Goal: Transaction & Acquisition: Purchase product/service

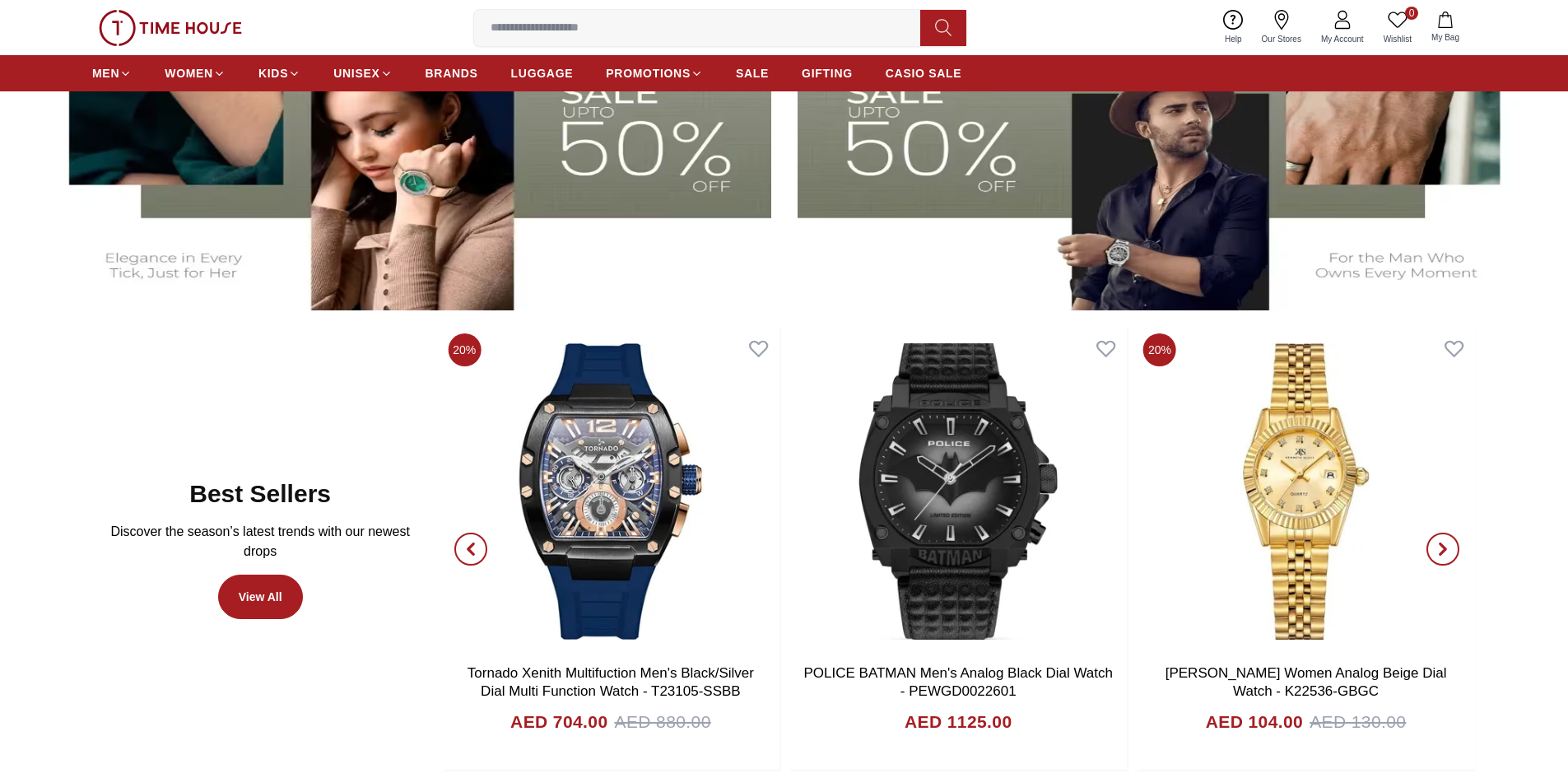
scroll to position [824, 0]
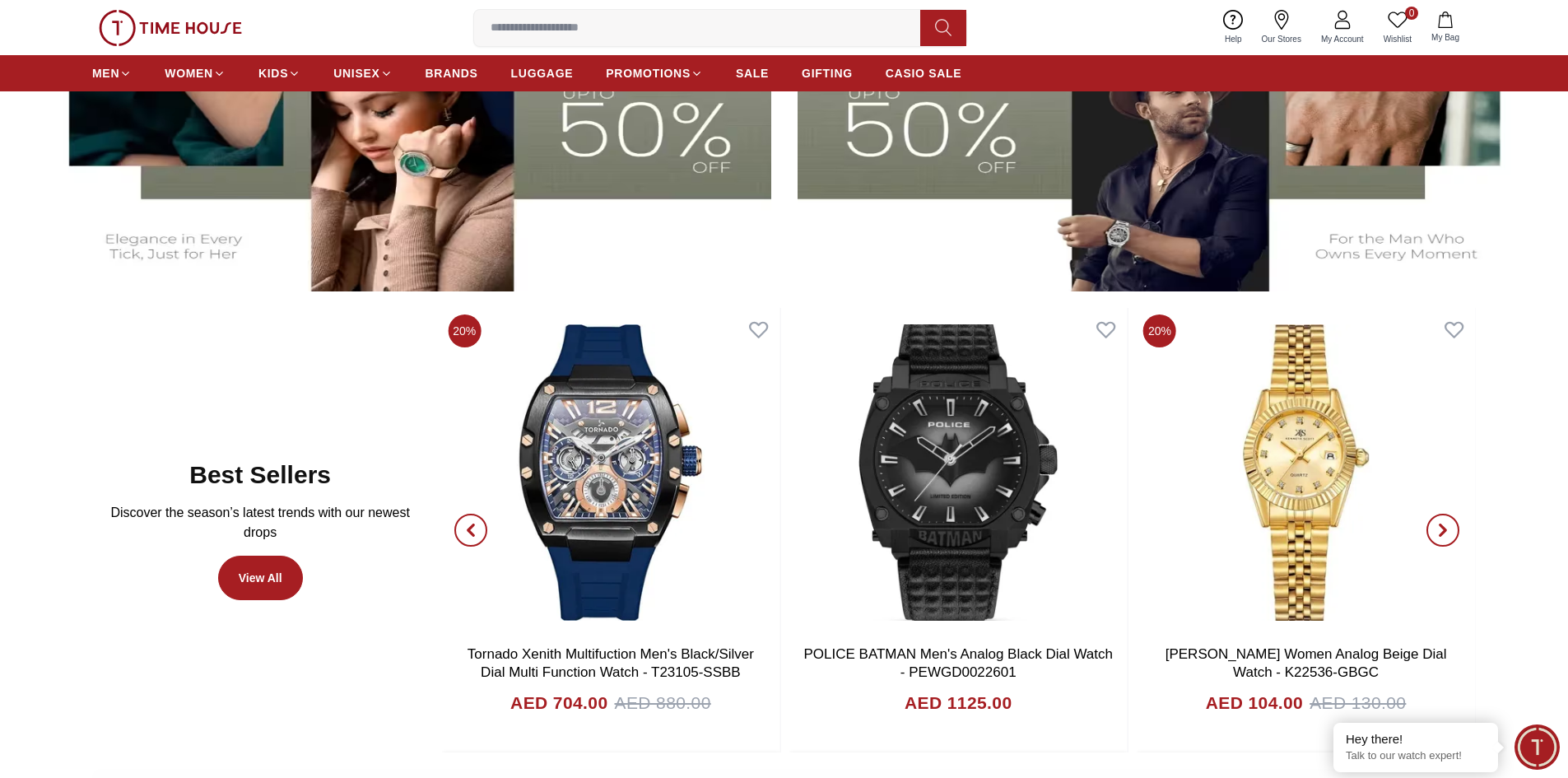
click at [1449, 530] on span "button" at bounding box center [1443, 530] width 33 height 33
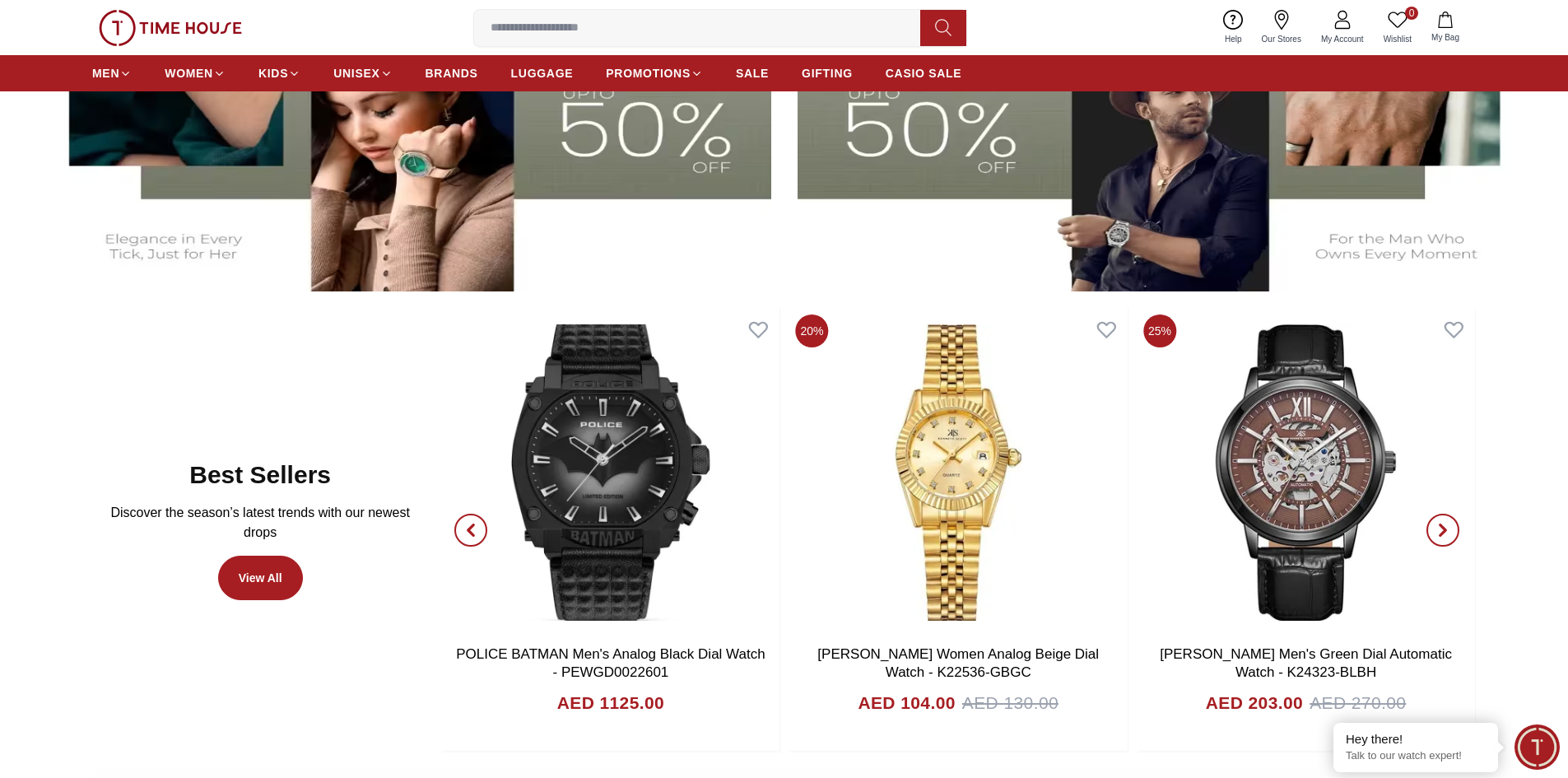
click at [1449, 530] on span "button" at bounding box center [1443, 530] width 33 height 33
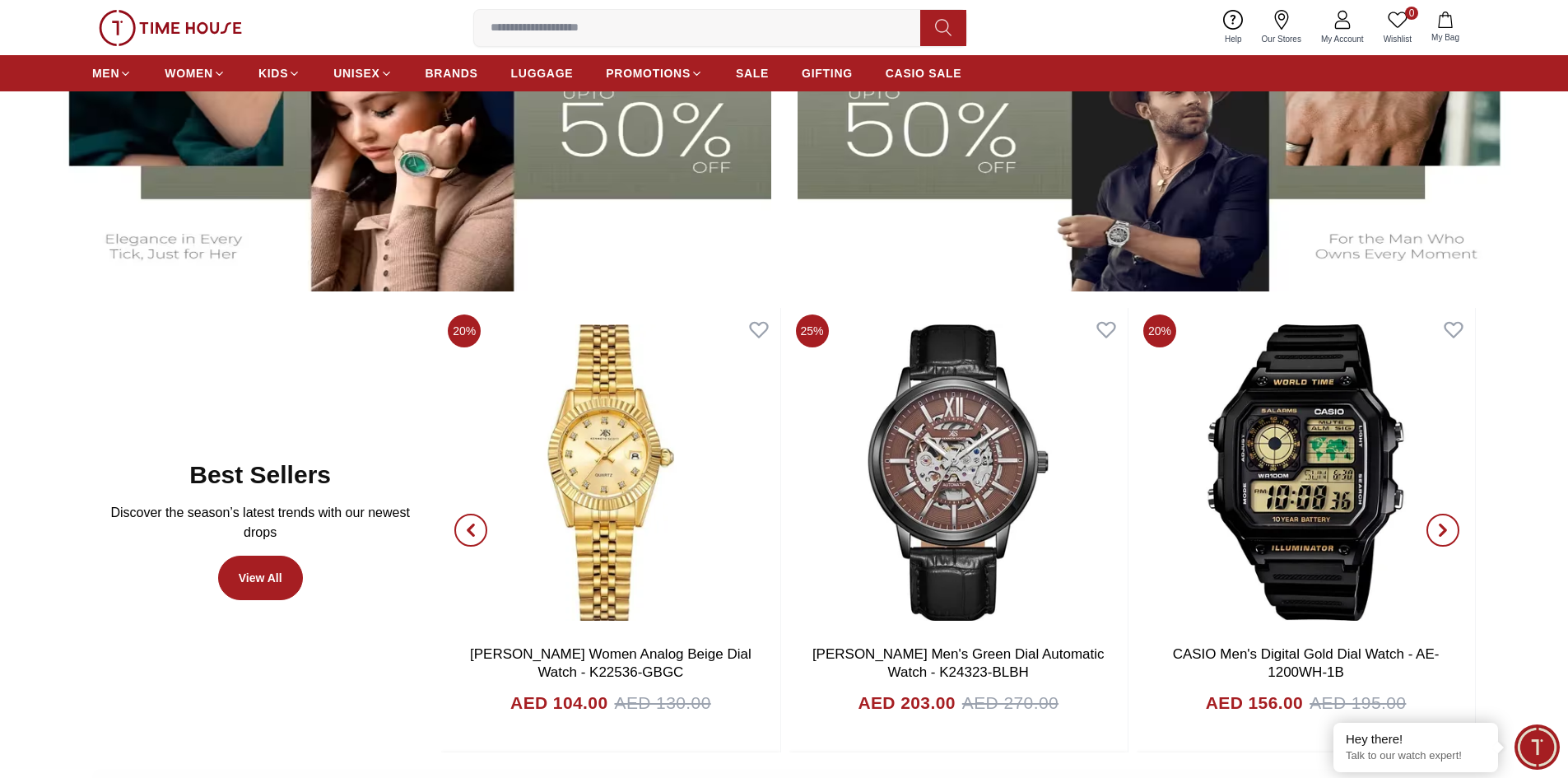
click at [1449, 530] on span "button" at bounding box center [1443, 530] width 33 height 33
click at [1449, 528] on icon "button" at bounding box center [1443, 530] width 13 height 13
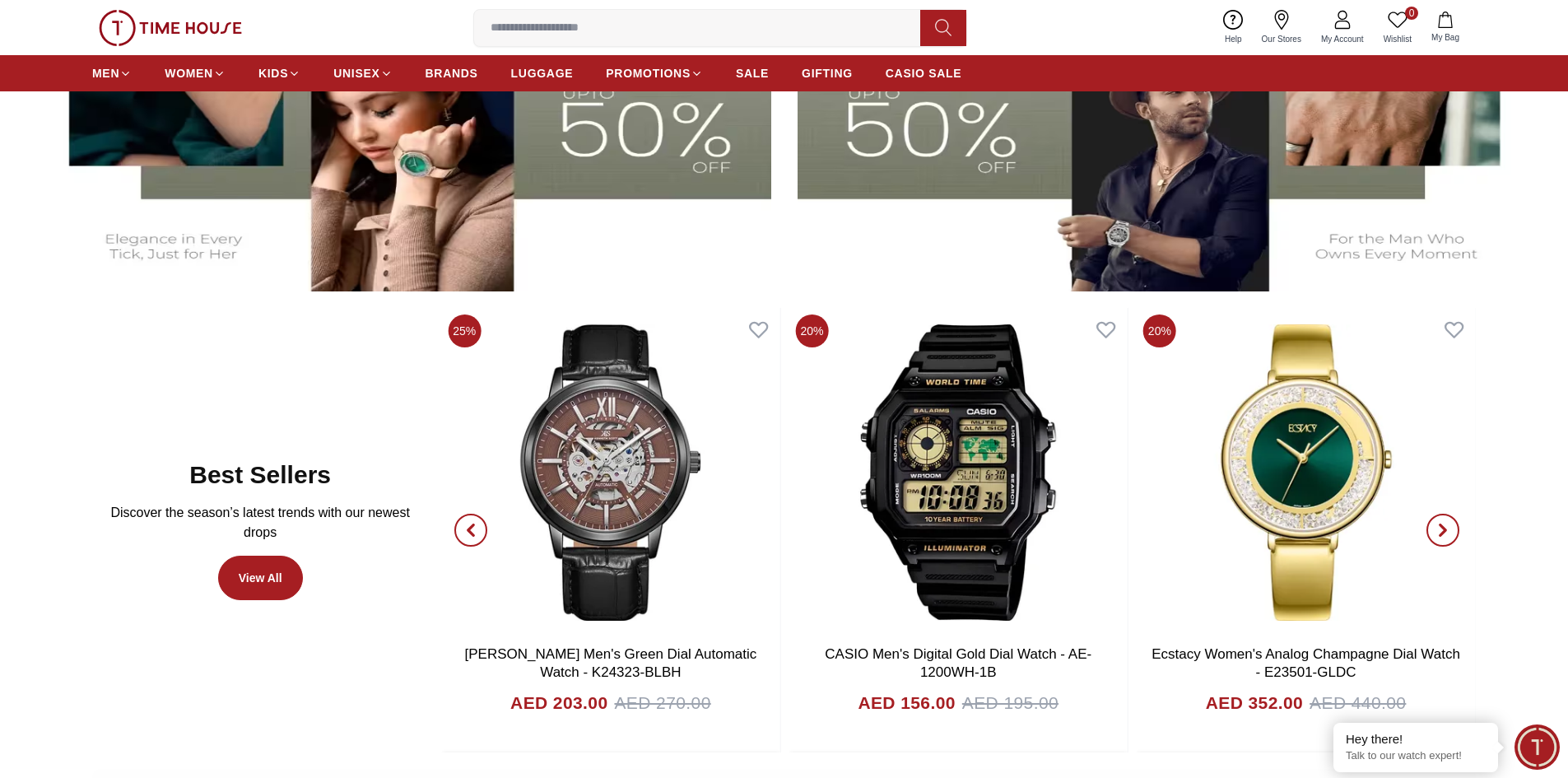
click at [1449, 528] on icon "button" at bounding box center [1443, 530] width 13 height 13
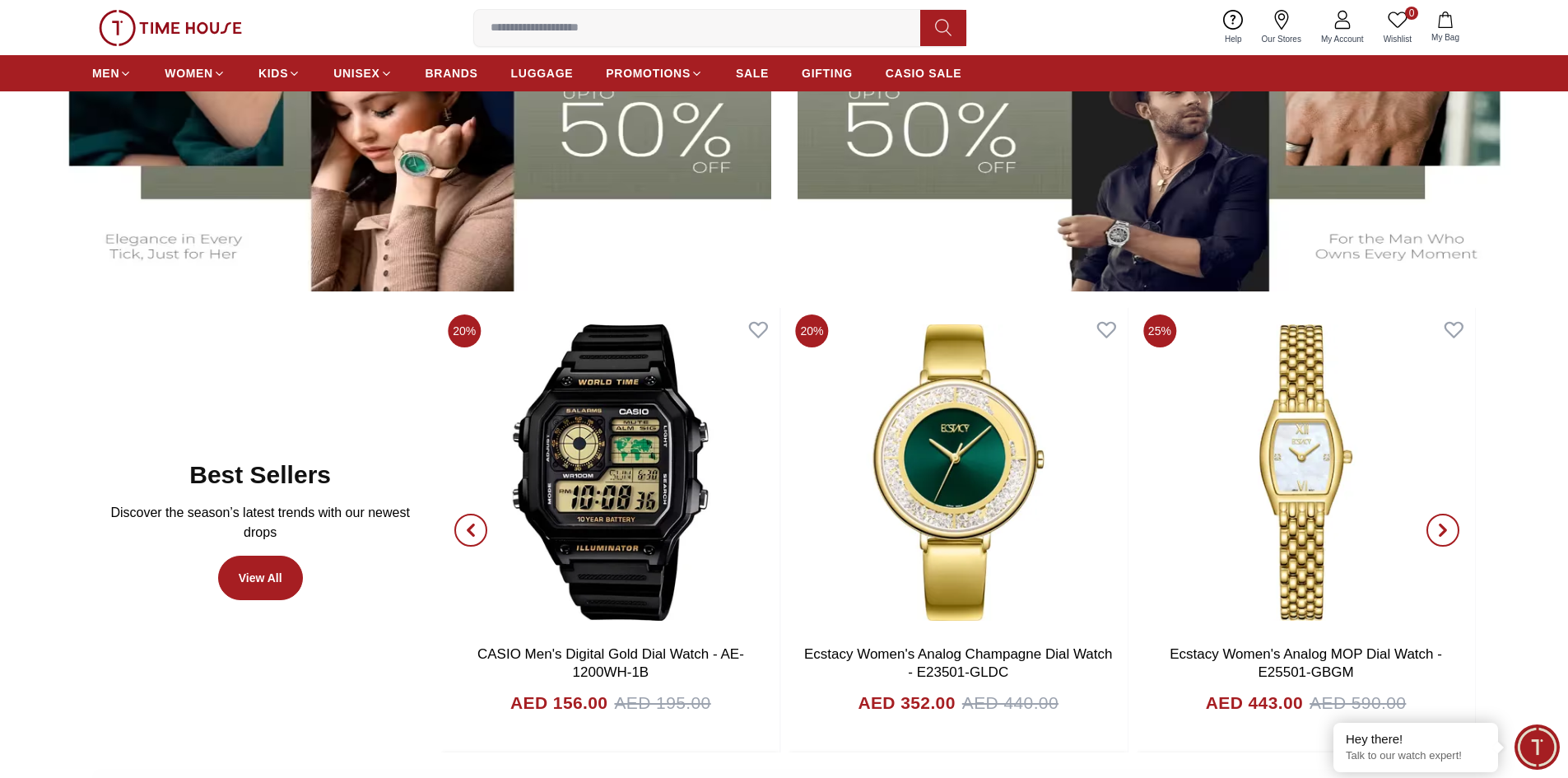
click at [1449, 528] on icon "button" at bounding box center [1443, 530] width 13 height 13
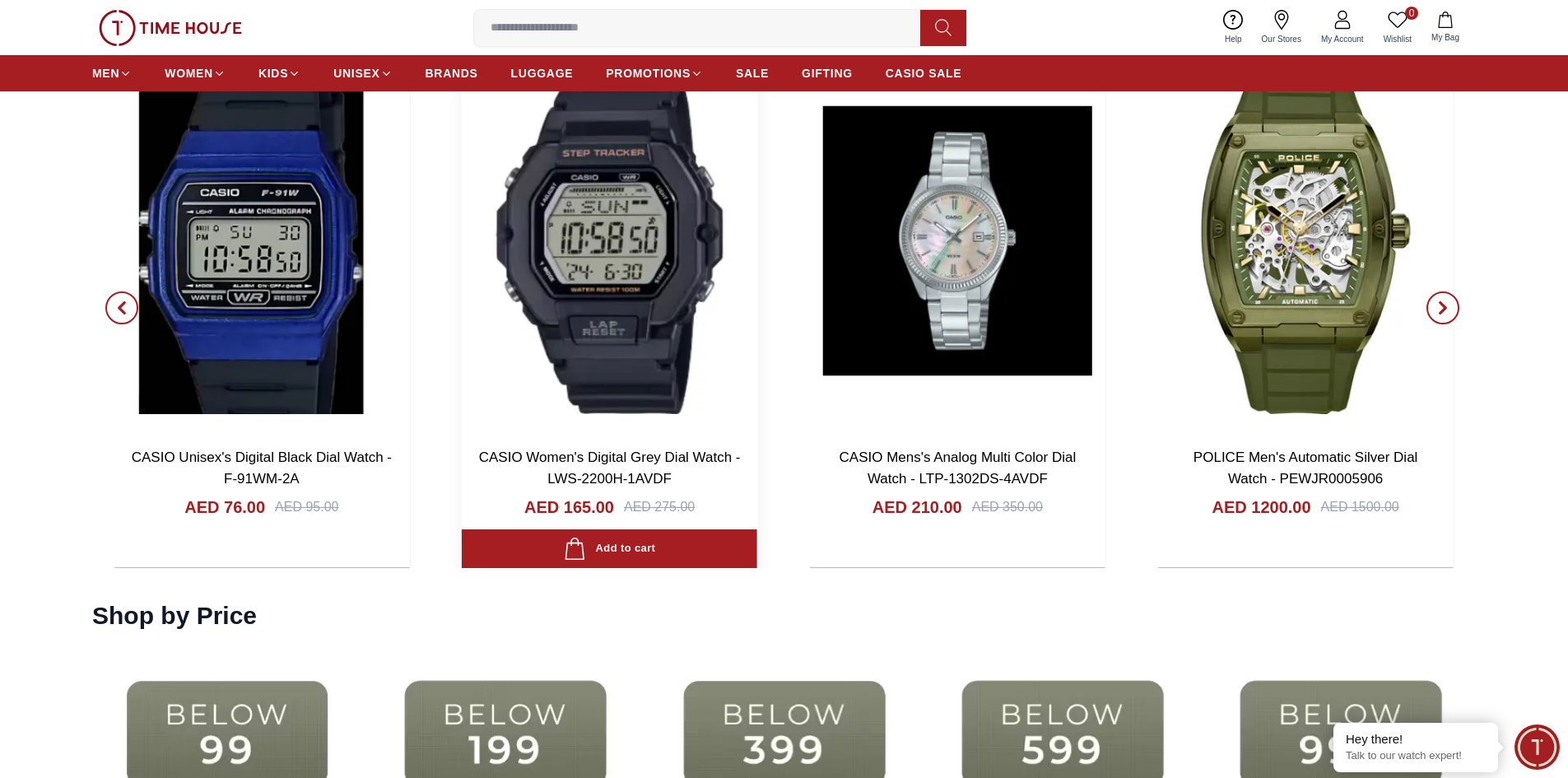
scroll to position [3211, 0]
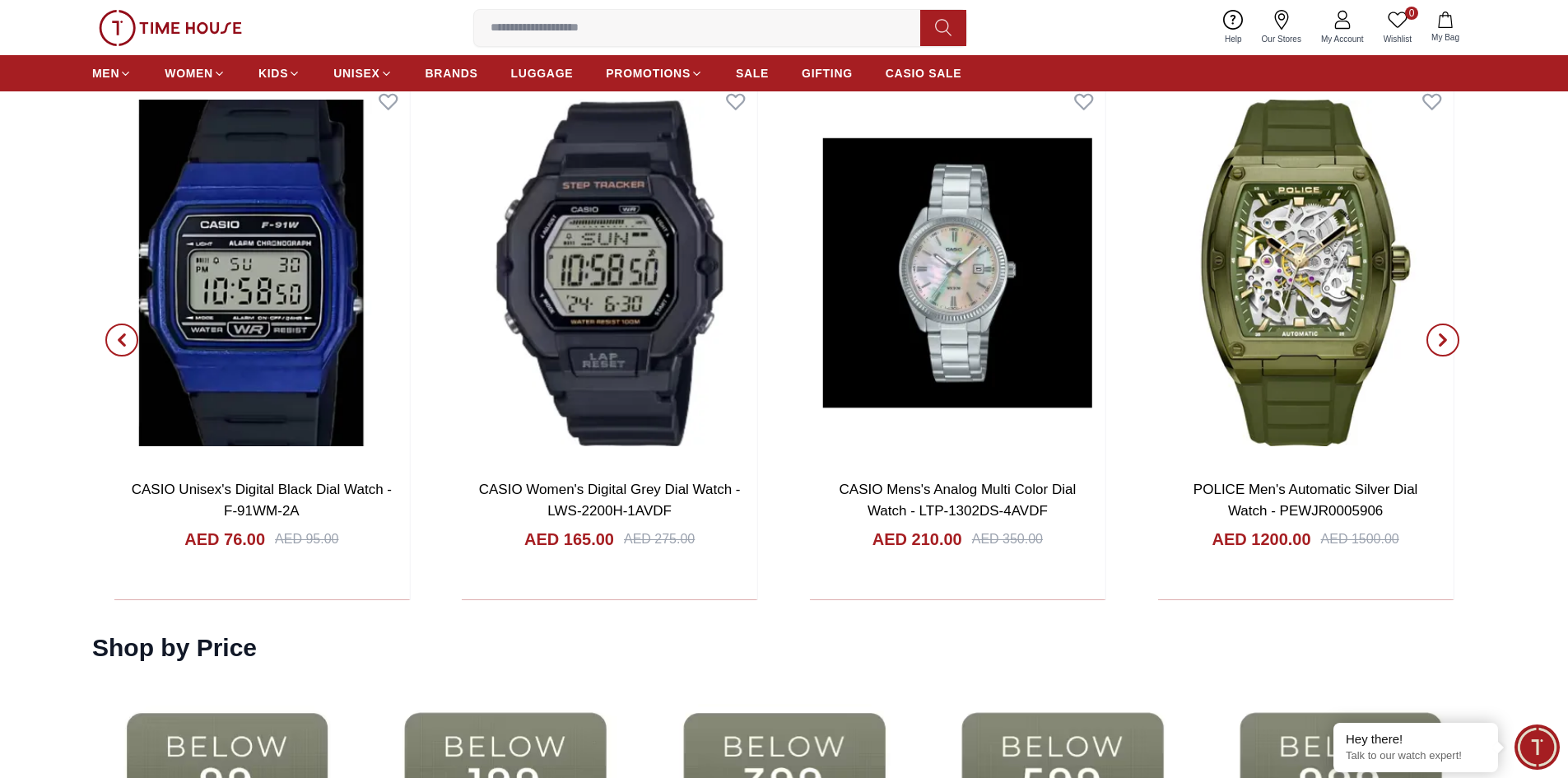
click at [123, 335] on icon "button" at bounding box center [121, 340] width 5 height 11
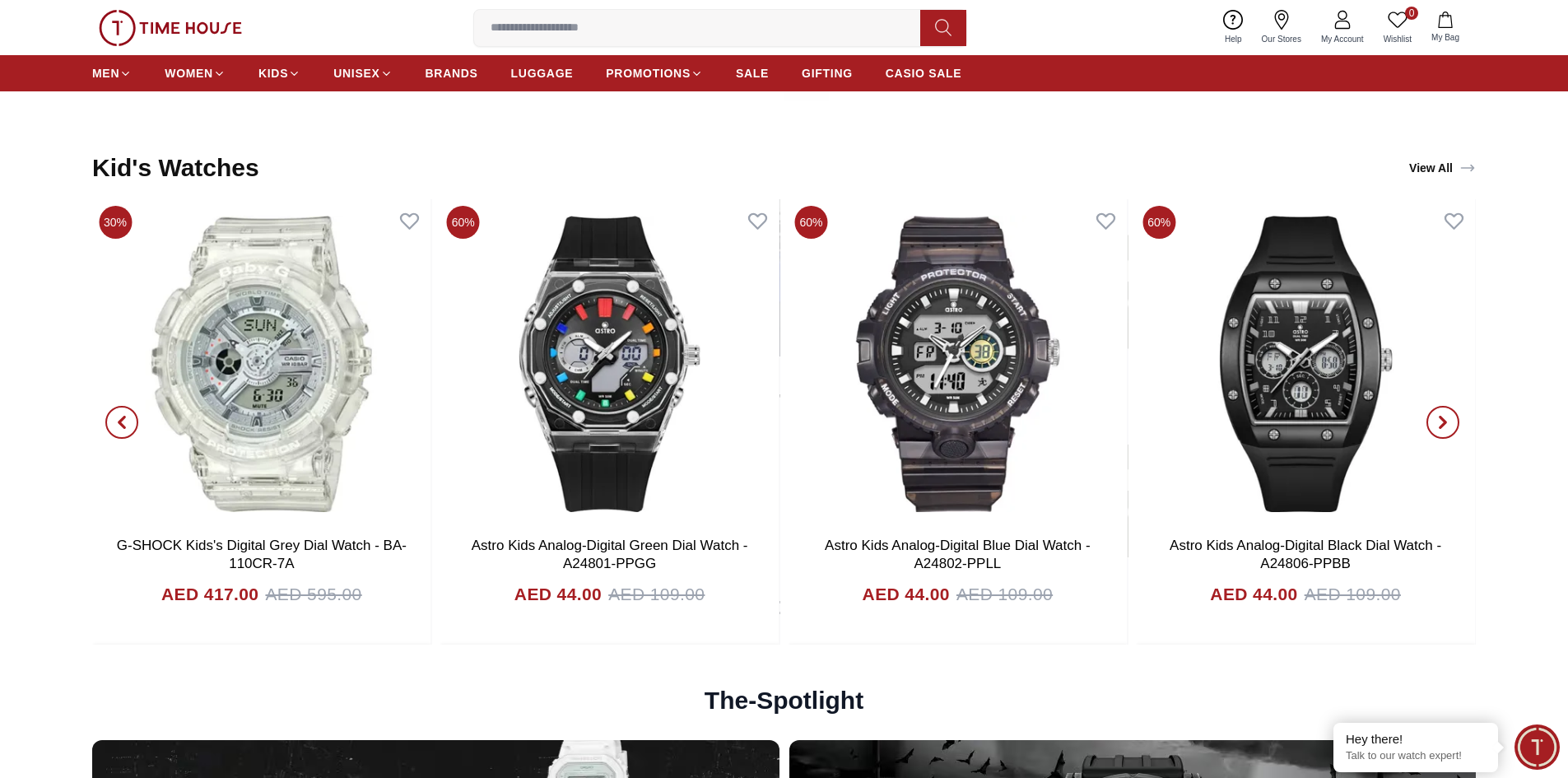
scroll to position [4445, 0]
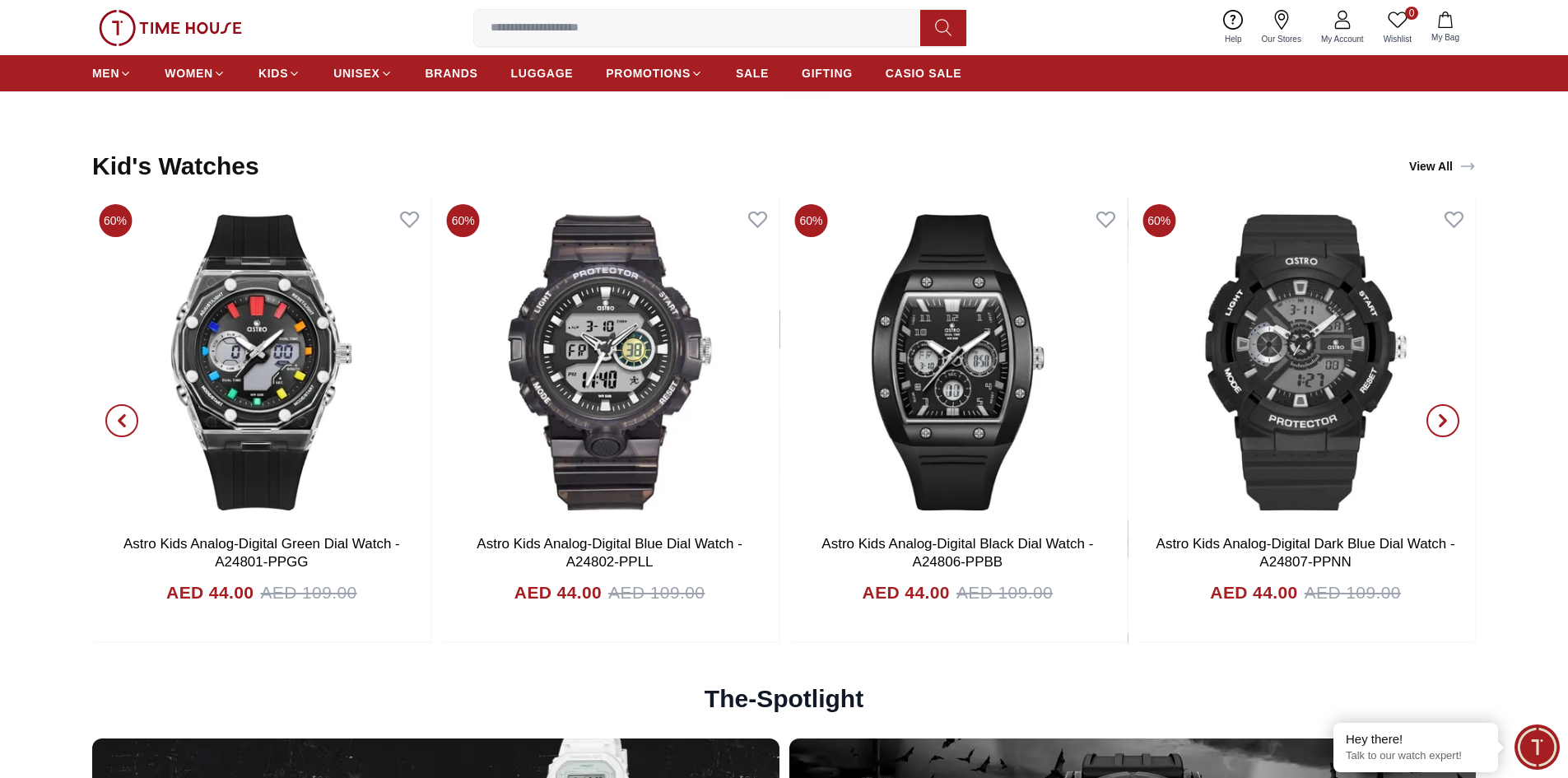
click at [1451, 408] on span "button" at bounding box center [1443, 420] width 33 height 33
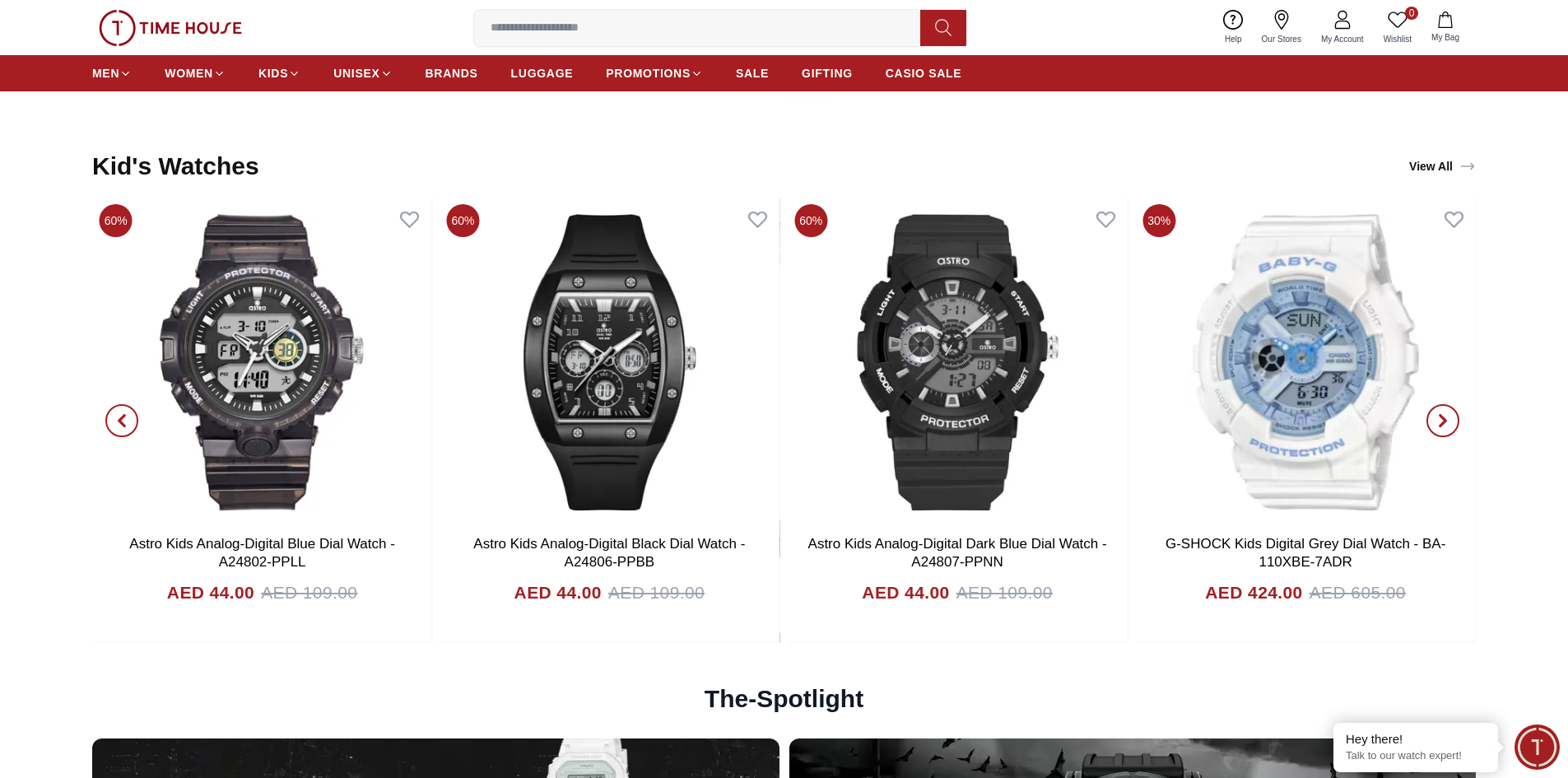
click at [1449, 411] on span "button" at bounding box center [1443, 420] width 33 height 33
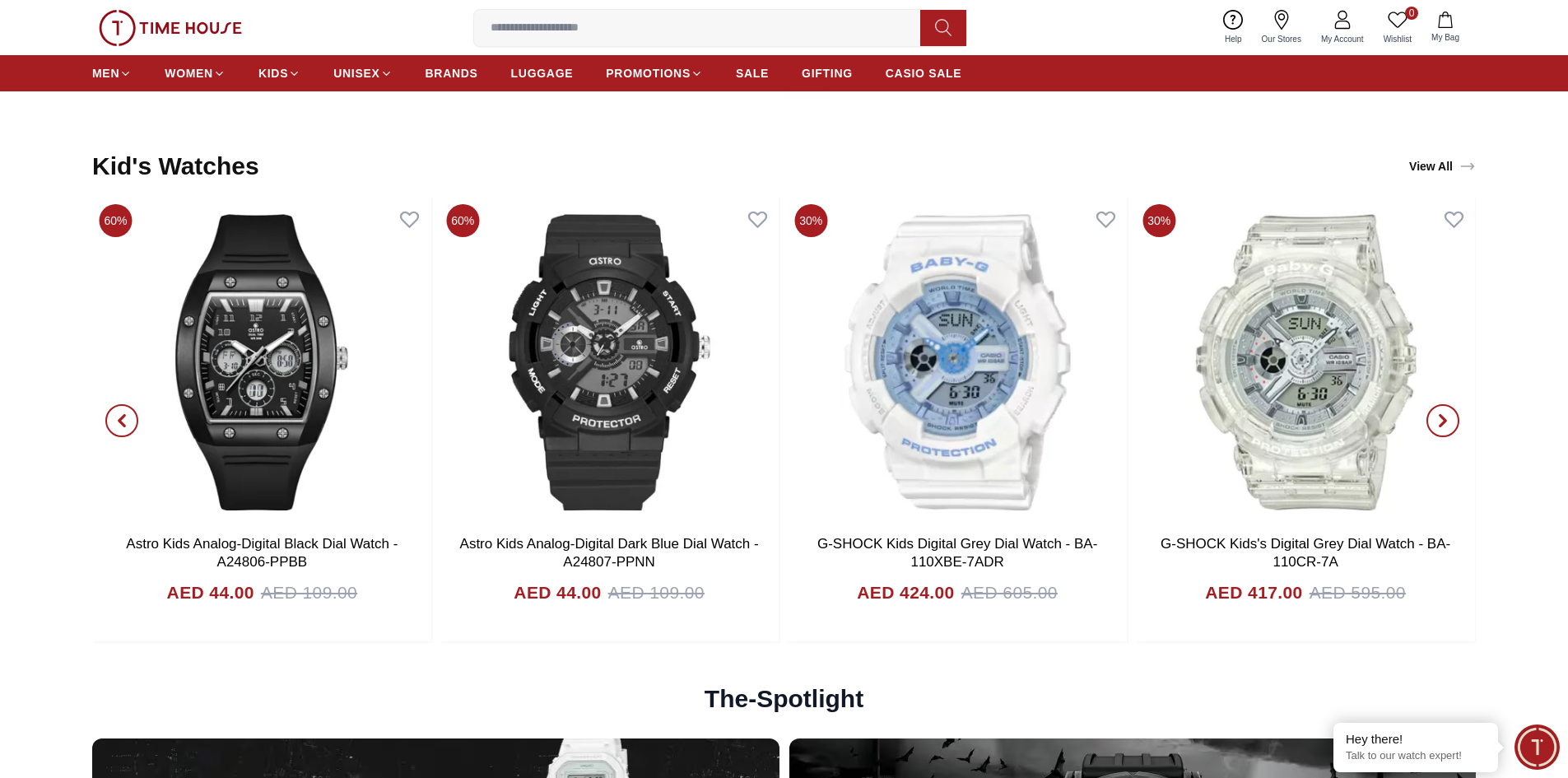
click at [1449, 411] on span "button" at bounding box center [1443, 420] width 33 height 33
click at [1449, 419] on span "button" at bounding box center [1443, 420] width 33 height 33
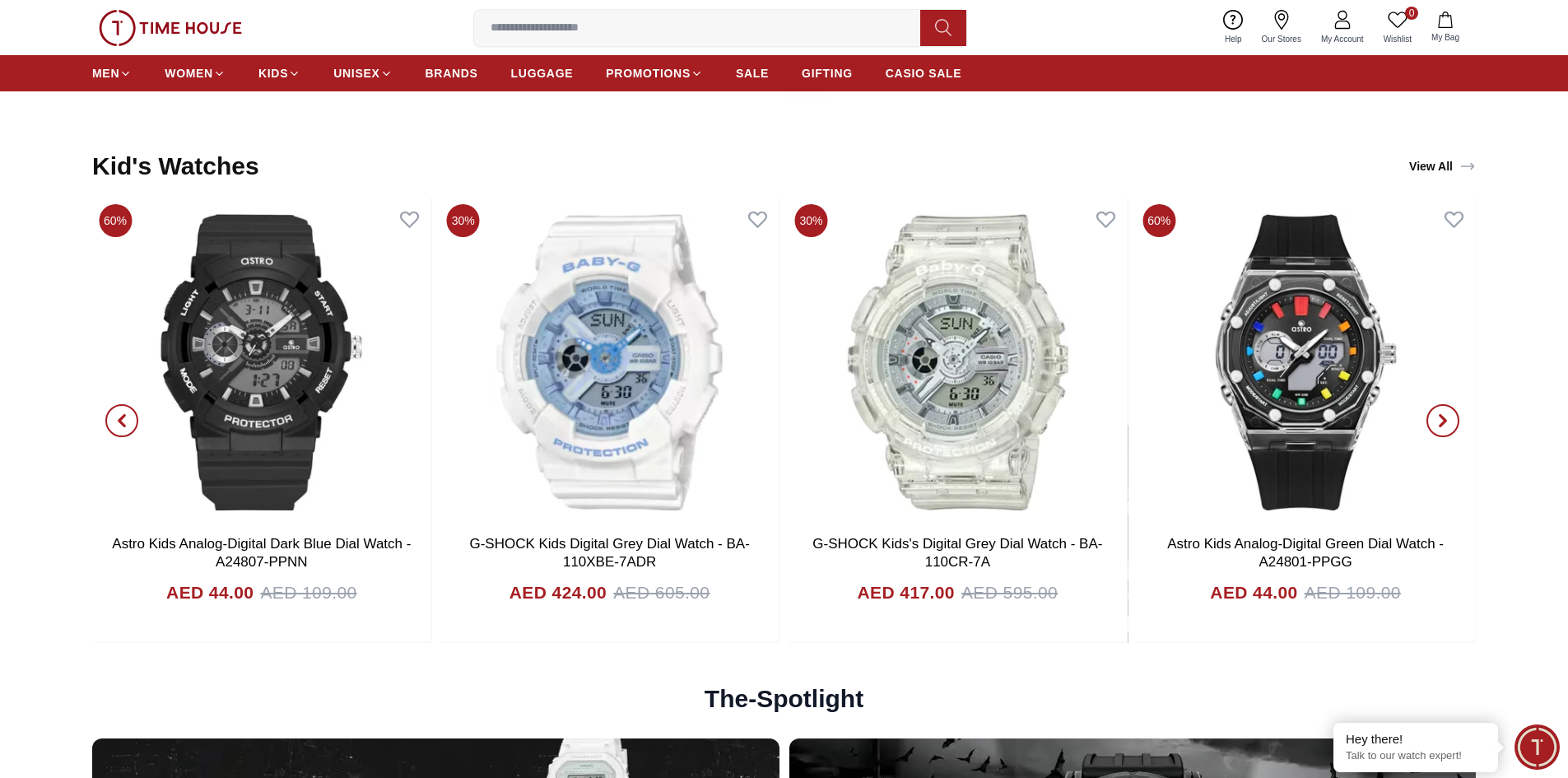
click at [1440, 417] on icon "button" at bounding box center [1442, 420] width 5 height 11
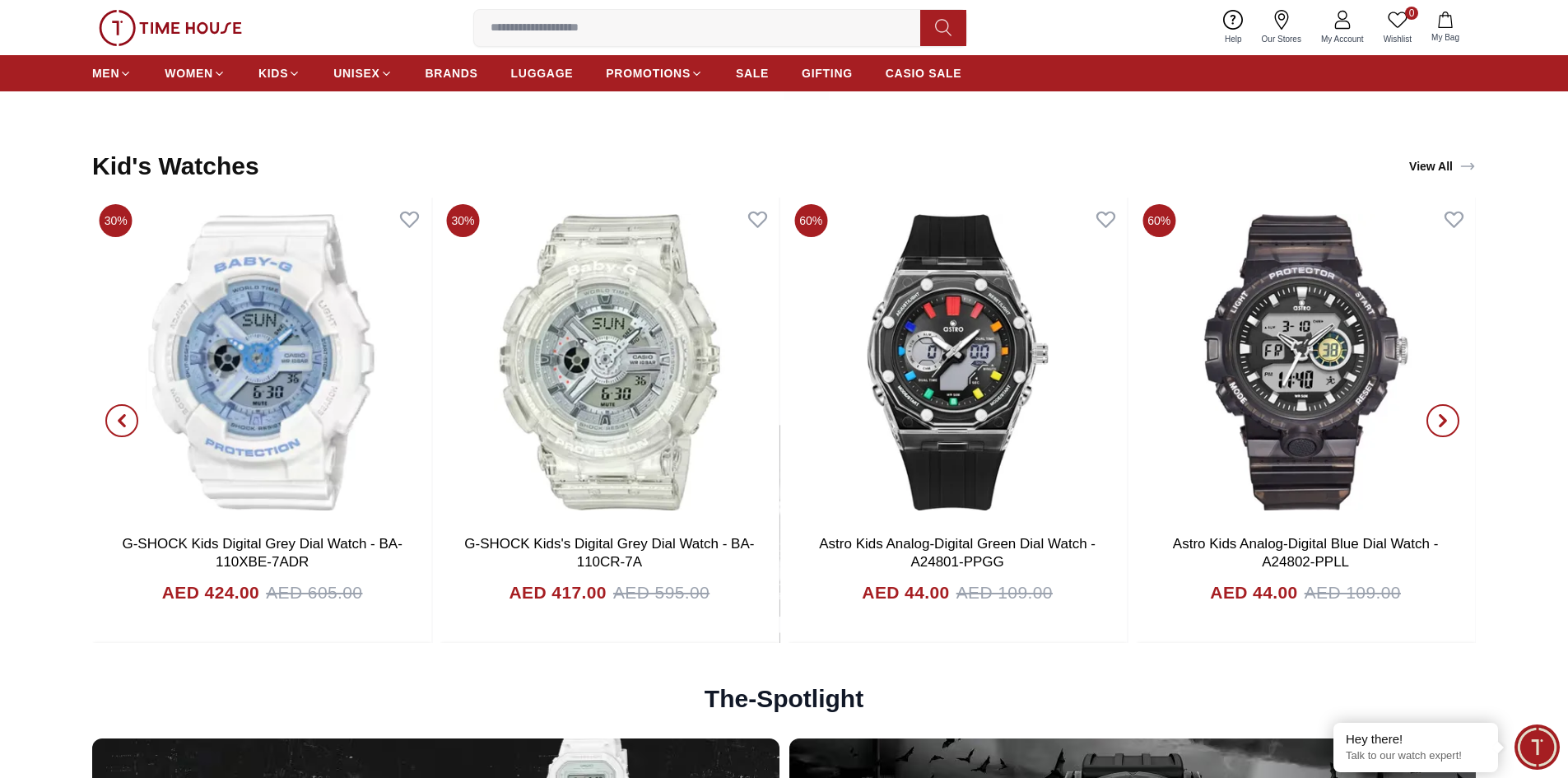
click at [1441, 417] on icon "button" at bounding box center [1442, 420] width 5 height 11
click at [1441, 415] on icon "button" at bounding box center [1442, 420] width 5 height 11
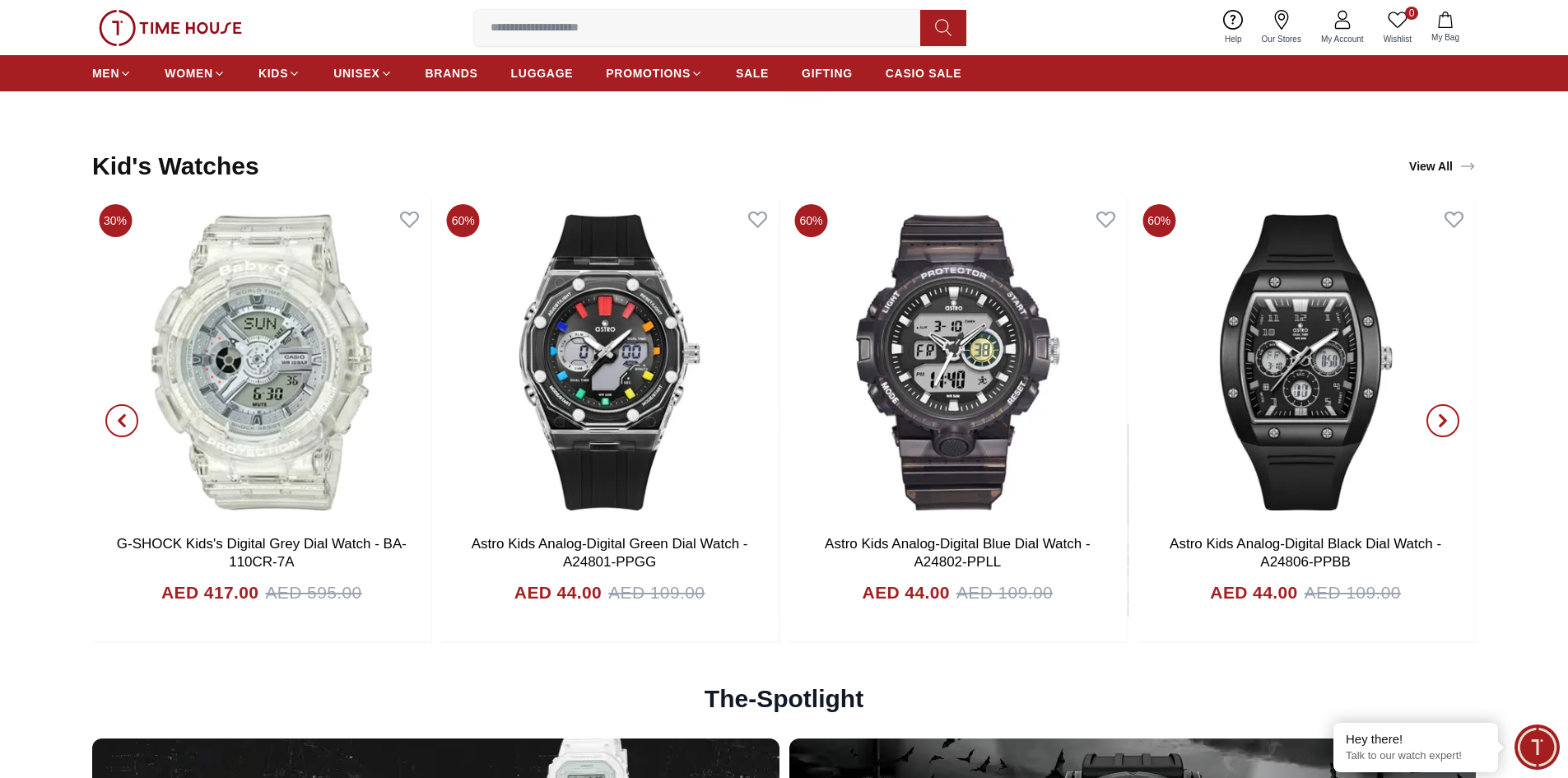
click at [1441, 415] on icon "button" at bounding box center [1442, 420] width 5 height 11
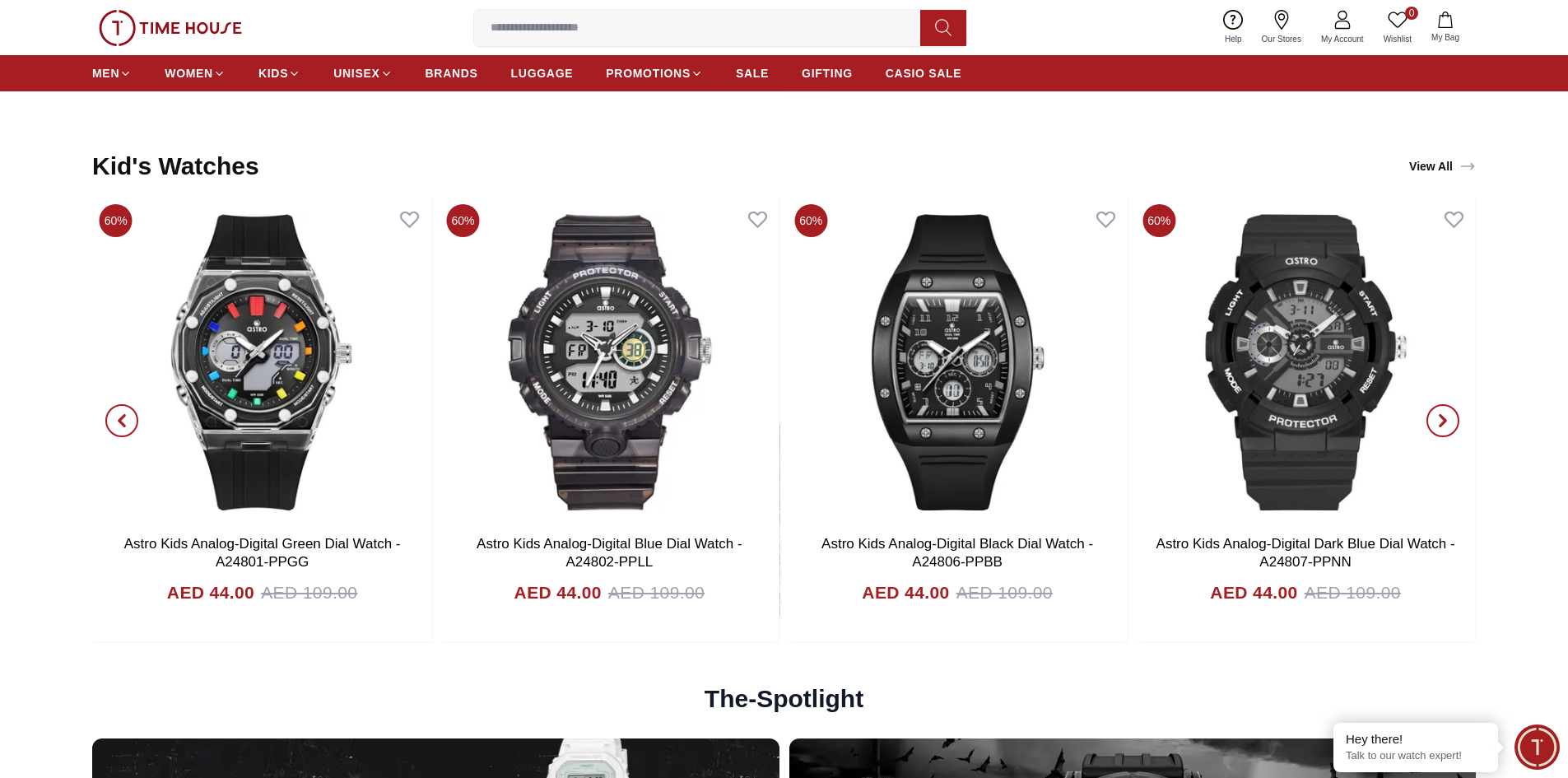
click at [1441, 415] on icon "button" at bounding box center [1442, 420] width 5 height 11
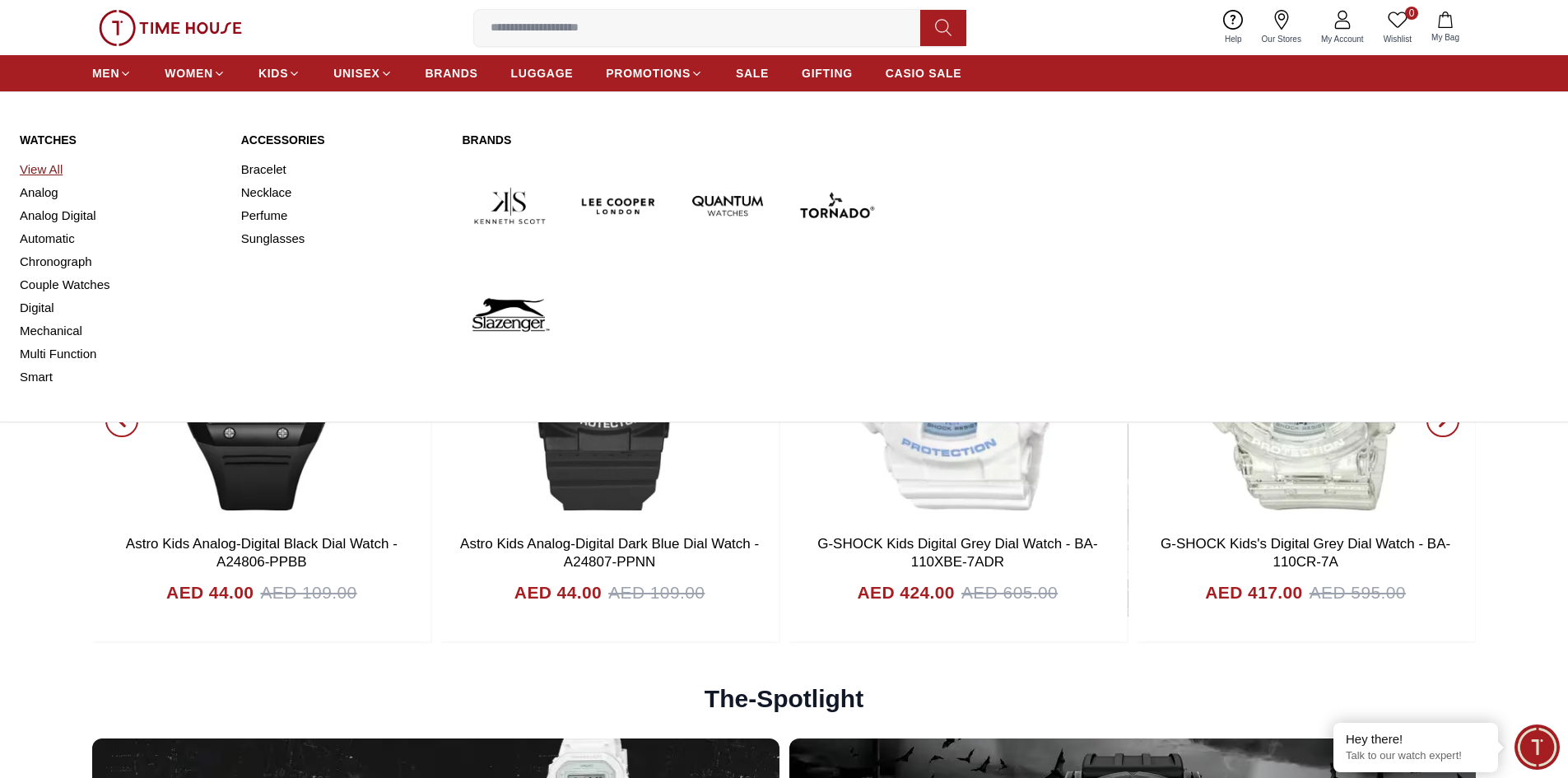
click at [44, 173] on link "View All" at bounding box center [120, 169] width 202 height 23
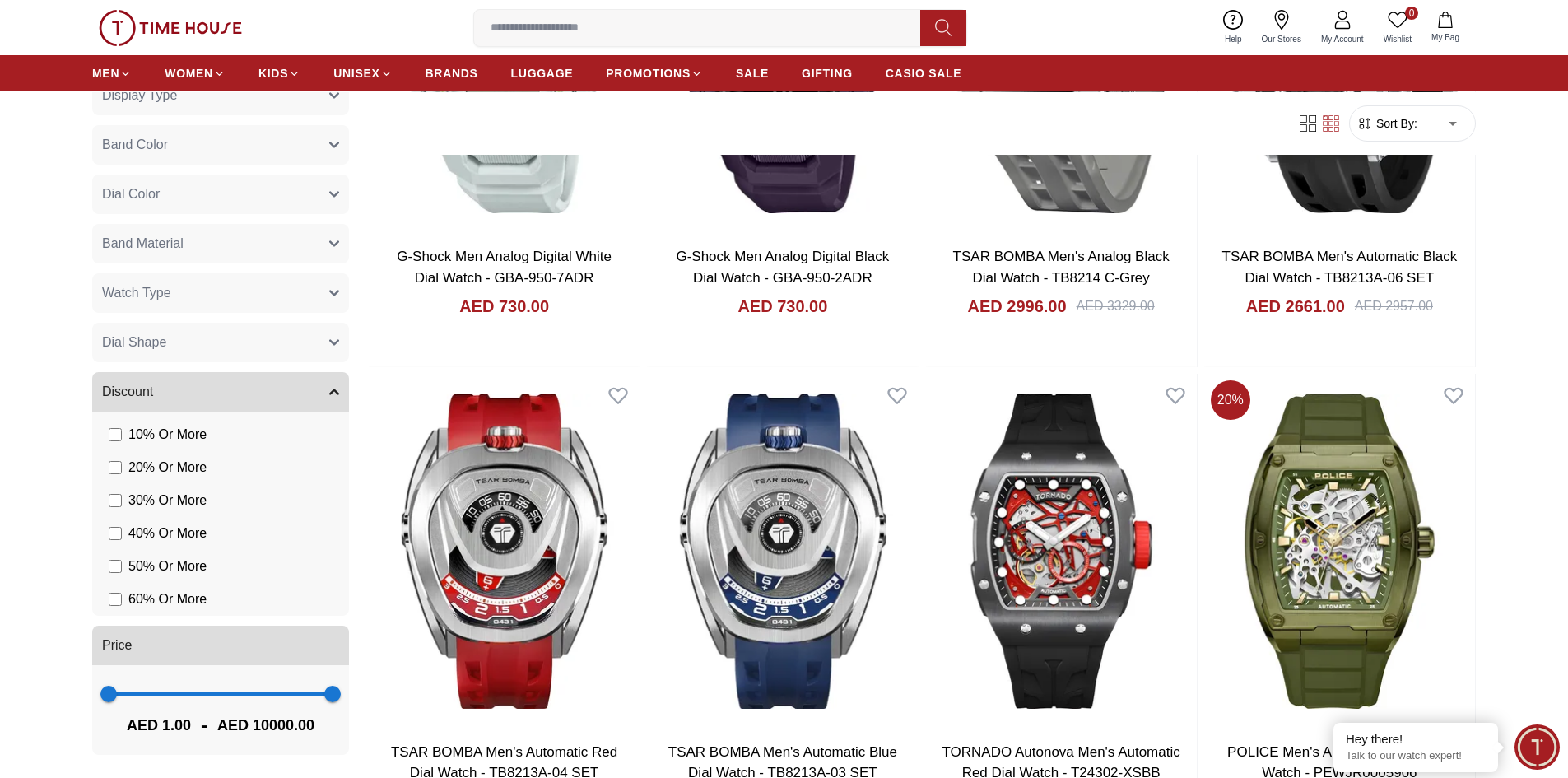
scroll to position [659, 0]
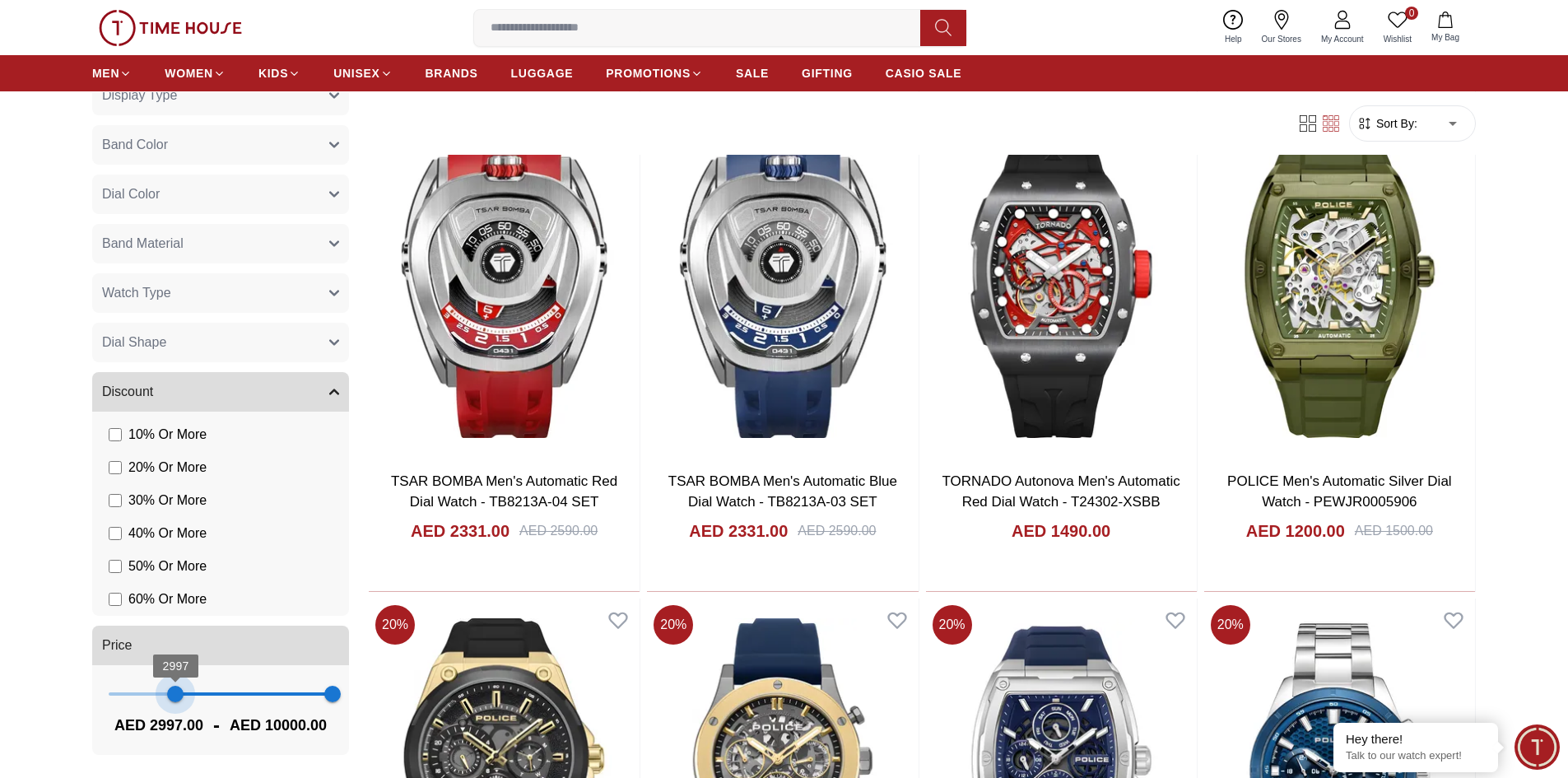
click at [172, 690] on span "2997 10000" at bounding box center [220, 693] width 223 height 25
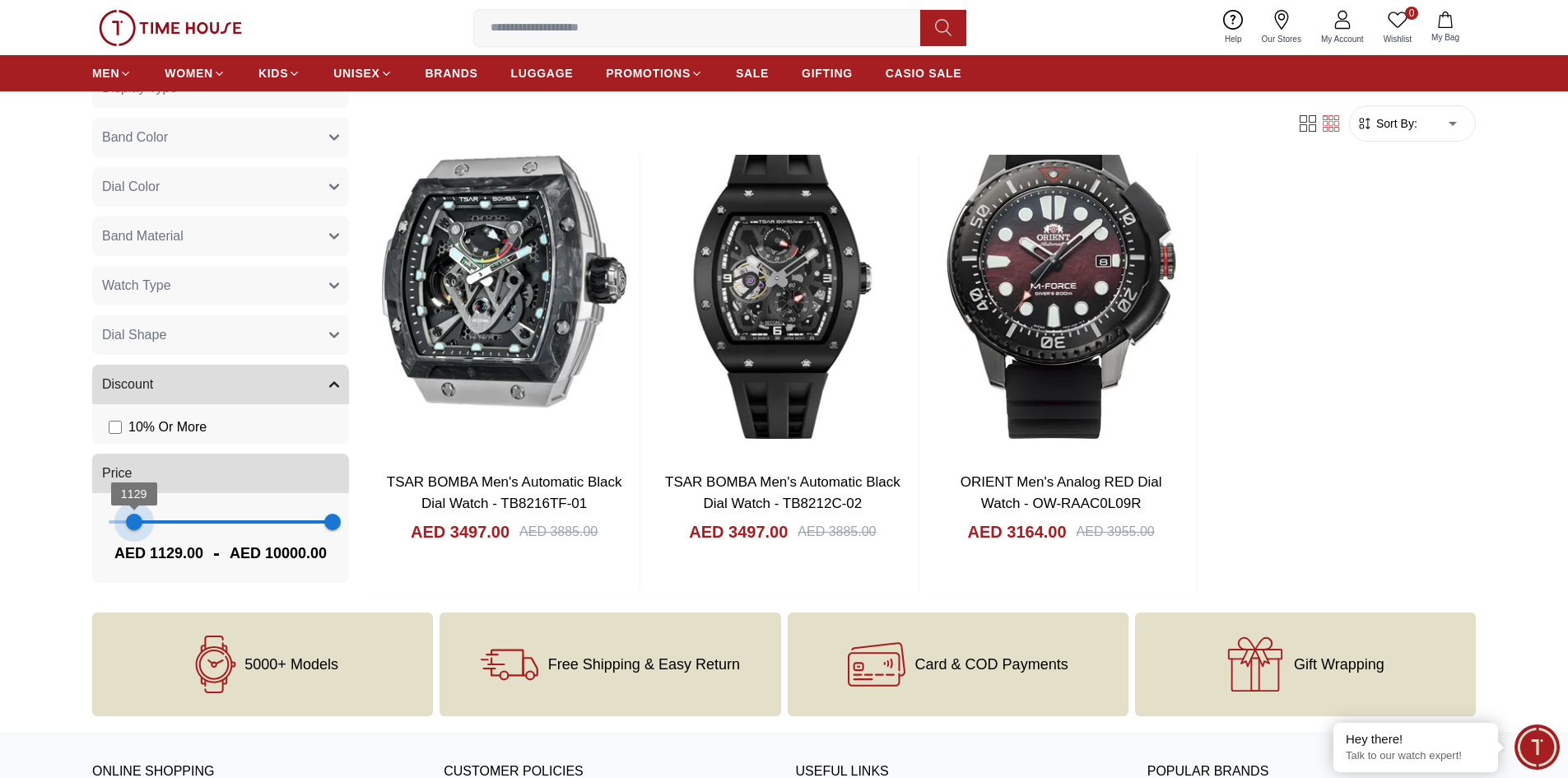
scroll to position [311, 0]
drag, startPoint x: 171, startPoint y: 503, endPoint x: 122, endPoint y: 506, distance: 49.1
click at [122, 513] on span "624" at bounding box center [122, 522] width 16 height 16
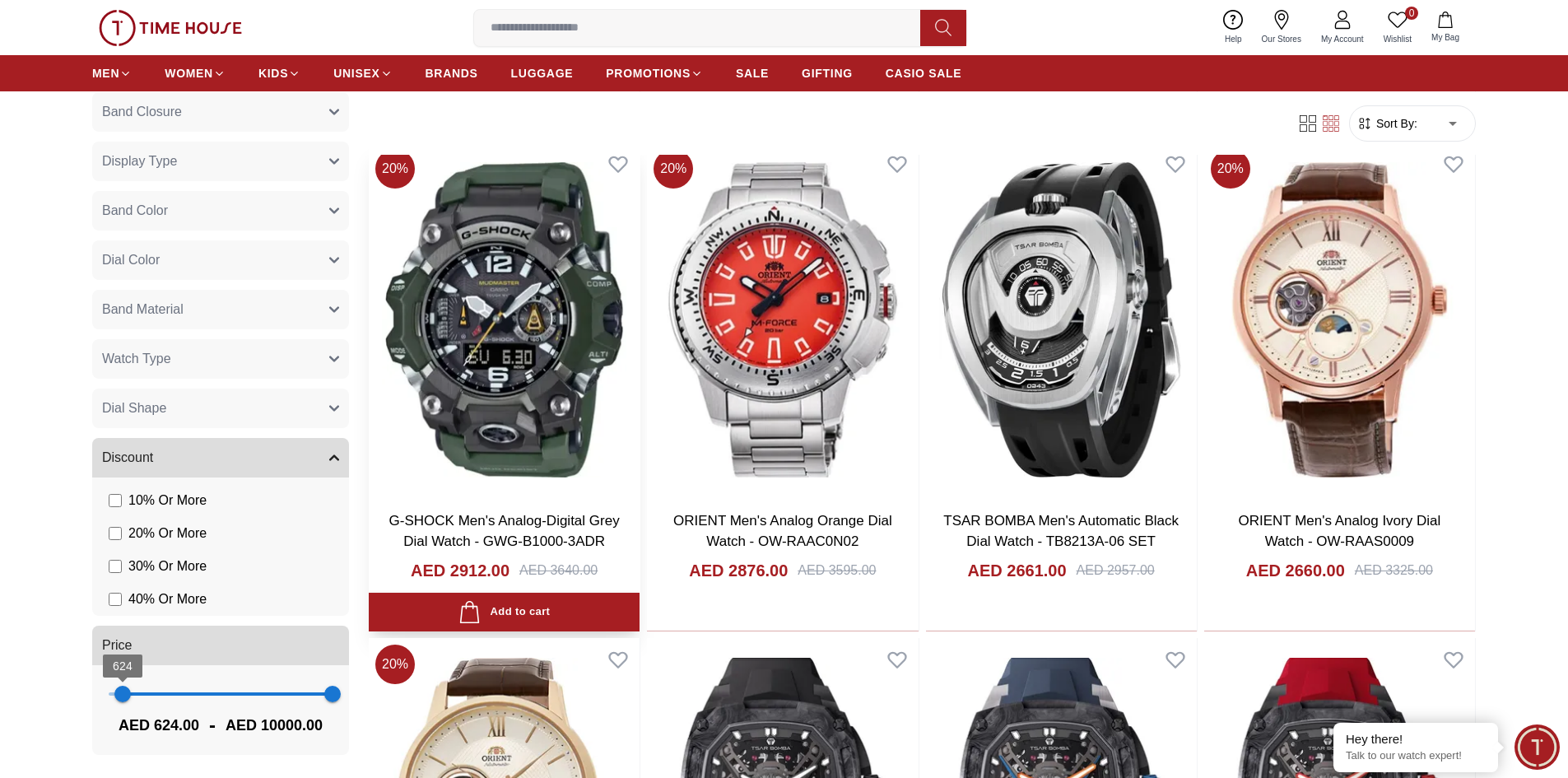
scroll to position [1646, 0]
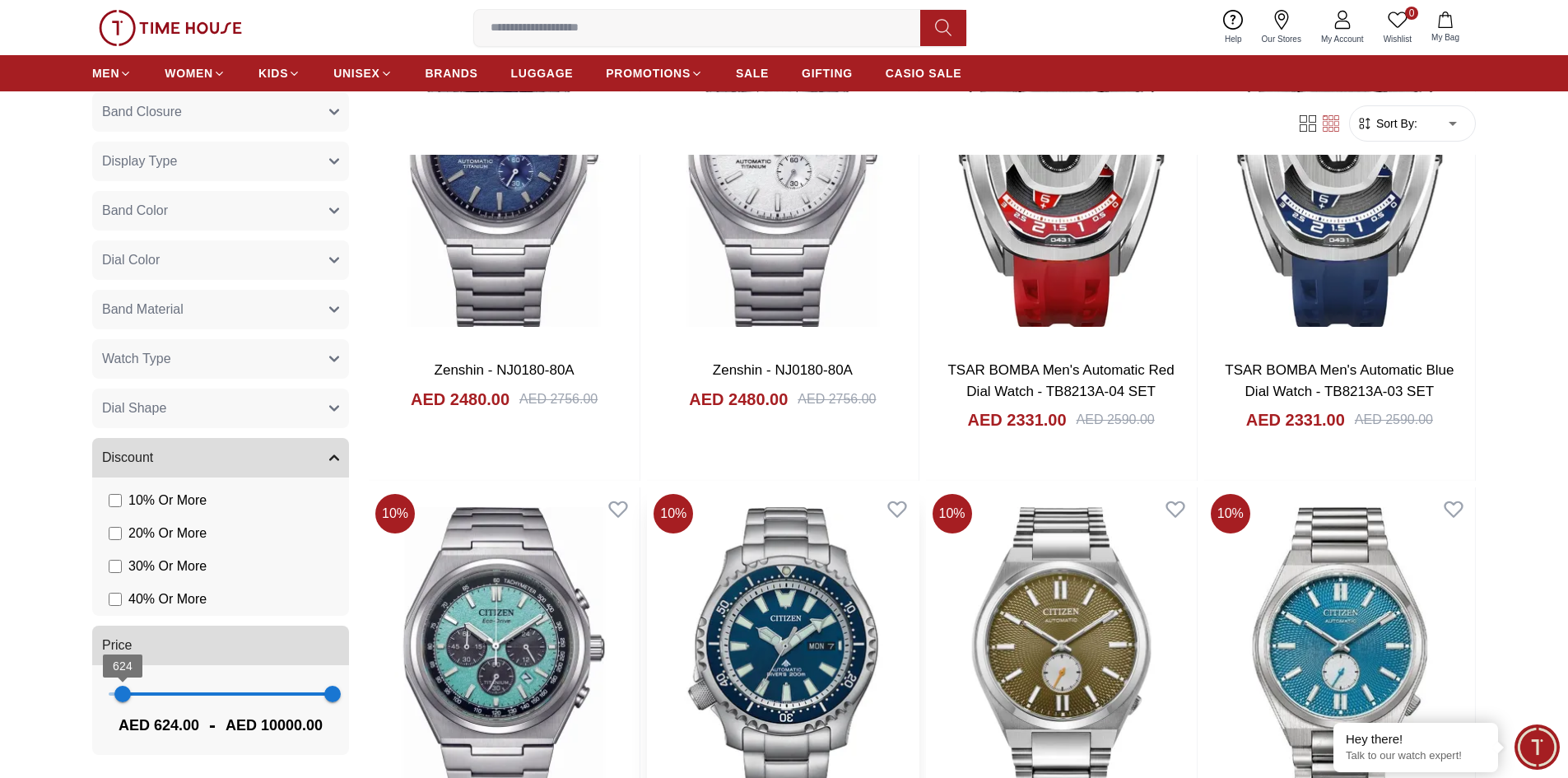
scroll to position [3293, 0]
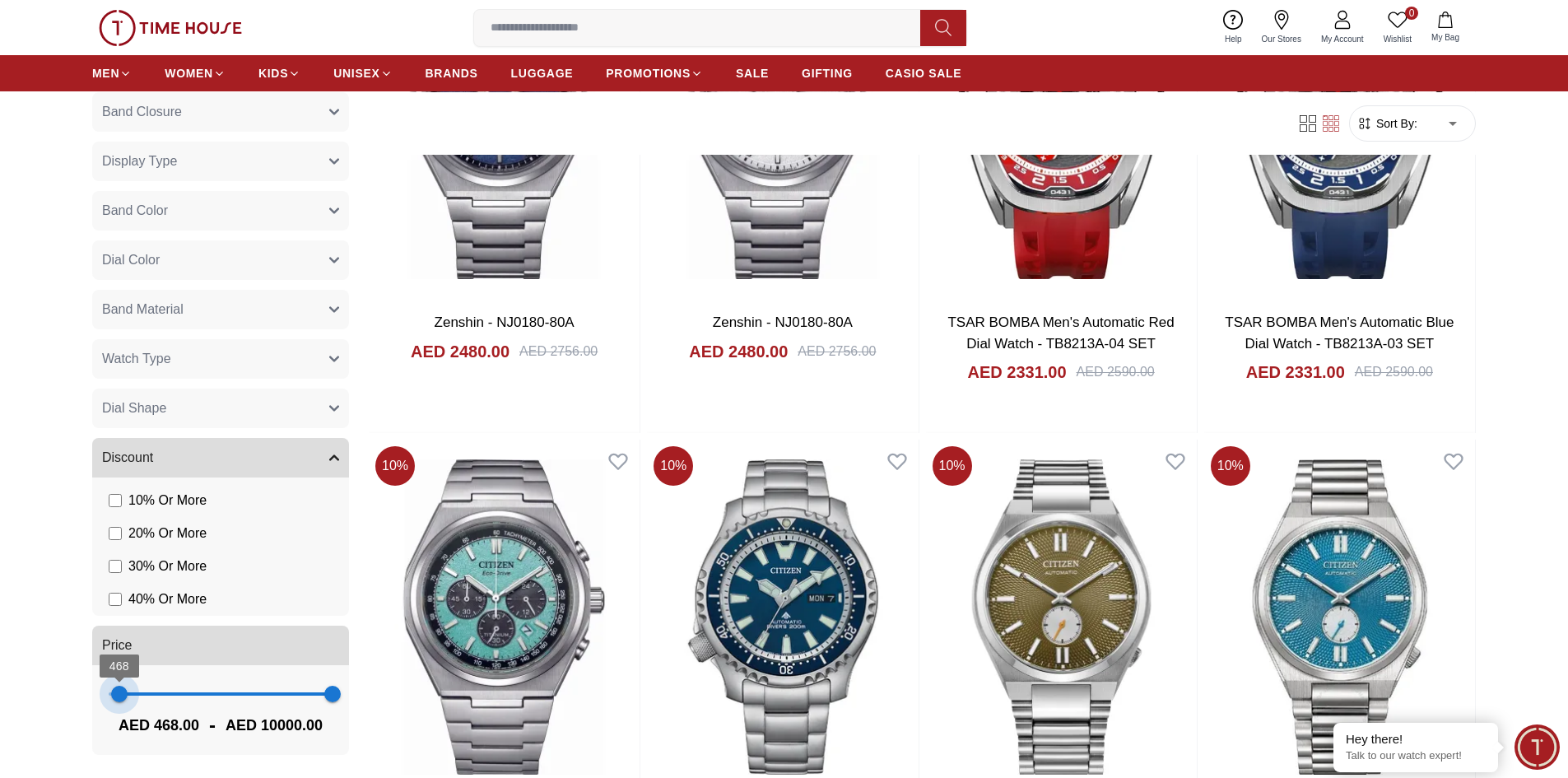
type input "*"
drag, startPoint x: 119, startPoint y: 693, endPoint x: 64, endPoint y: 693, distance: 55.0
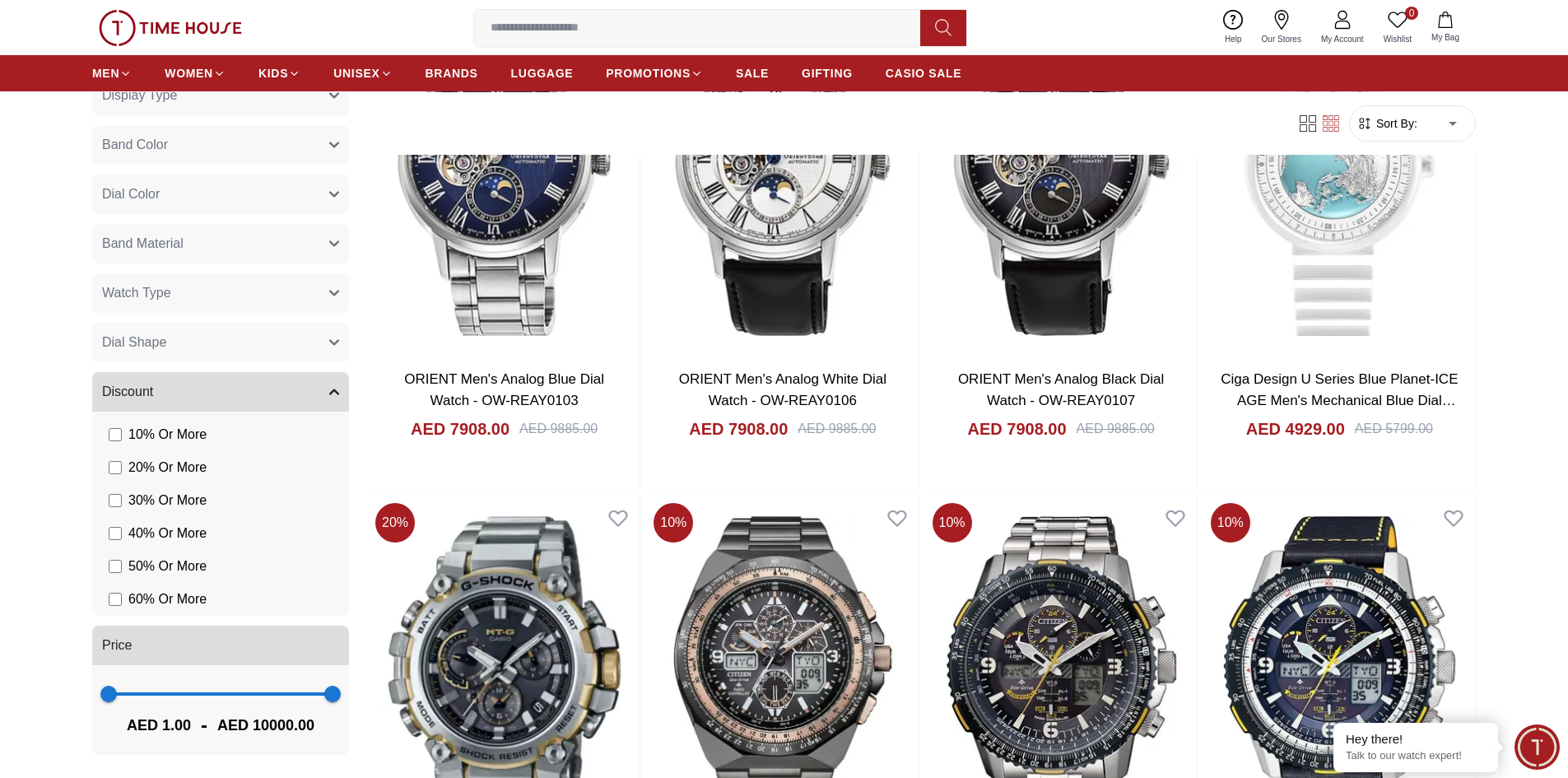
scroll to position [576, 0]
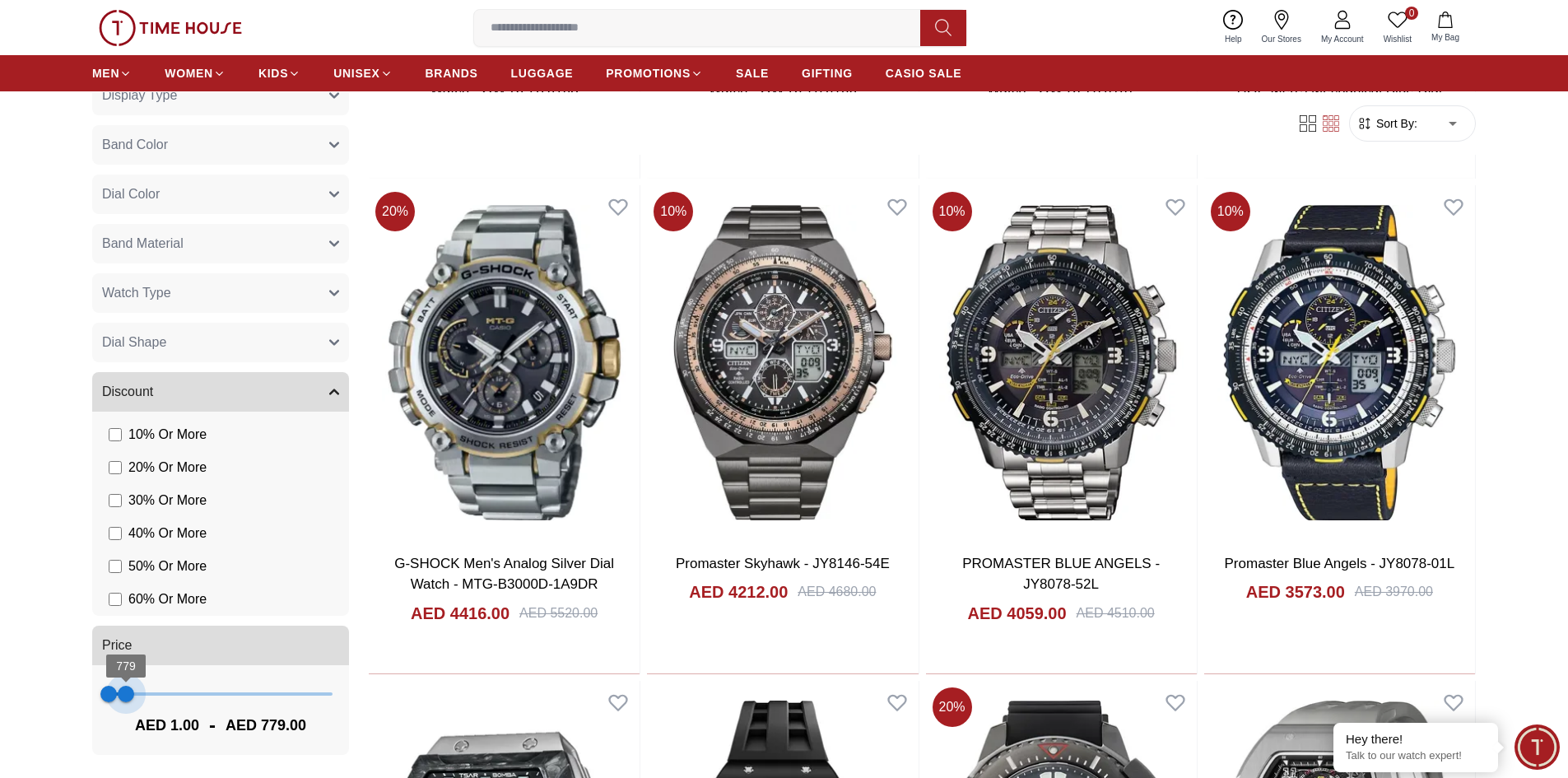
drag, startPoint x: 318, startPoint y: 691, endPoint x: 127, endPoint y: 716, distance: 192.6
click at [127, 716] on div "1 779 AED 1.00 - AED 779.00" at bounding box center [221, 710] width 257 height 89
type input "***"
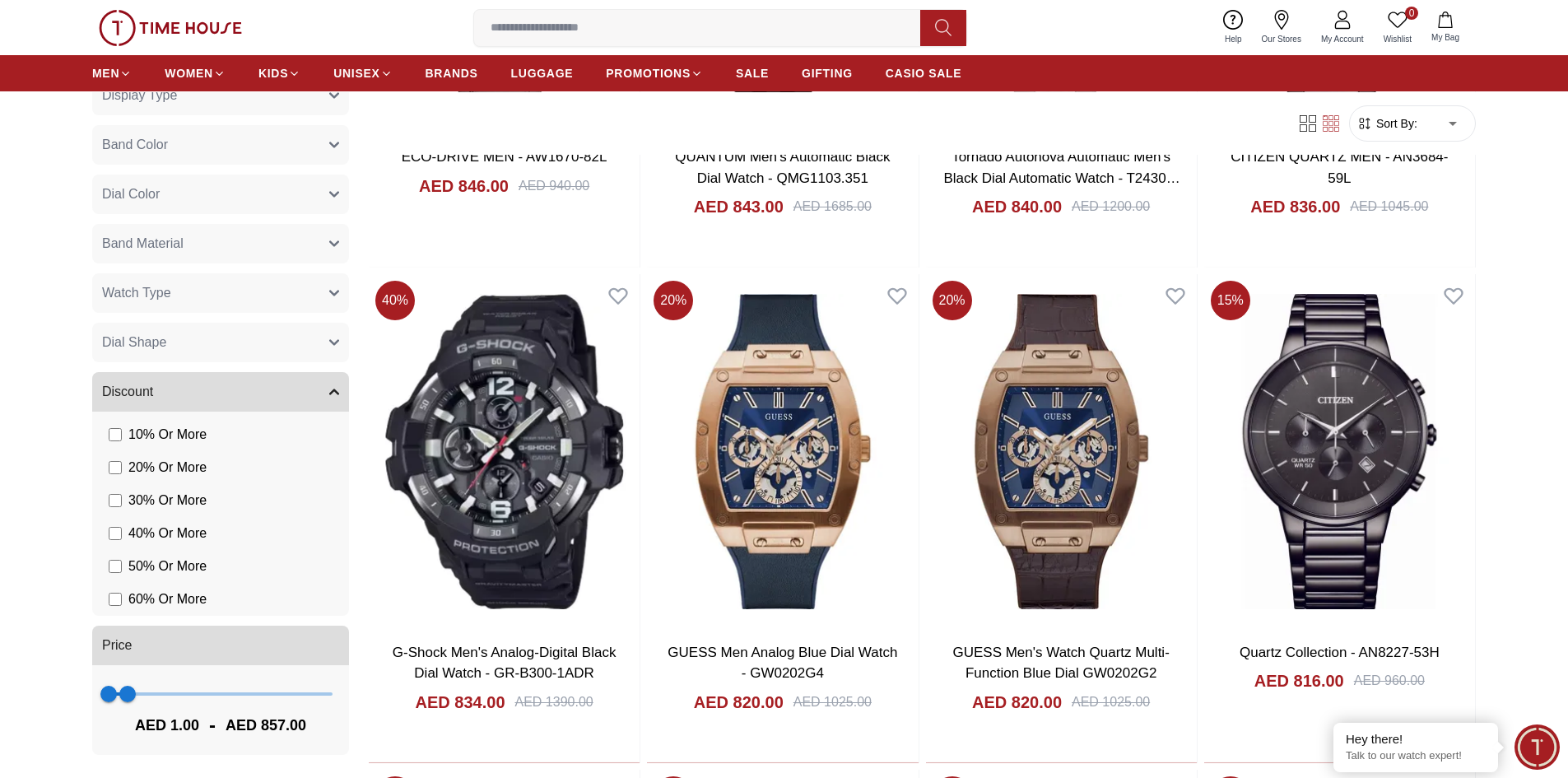
scroll to position [1728, 0]
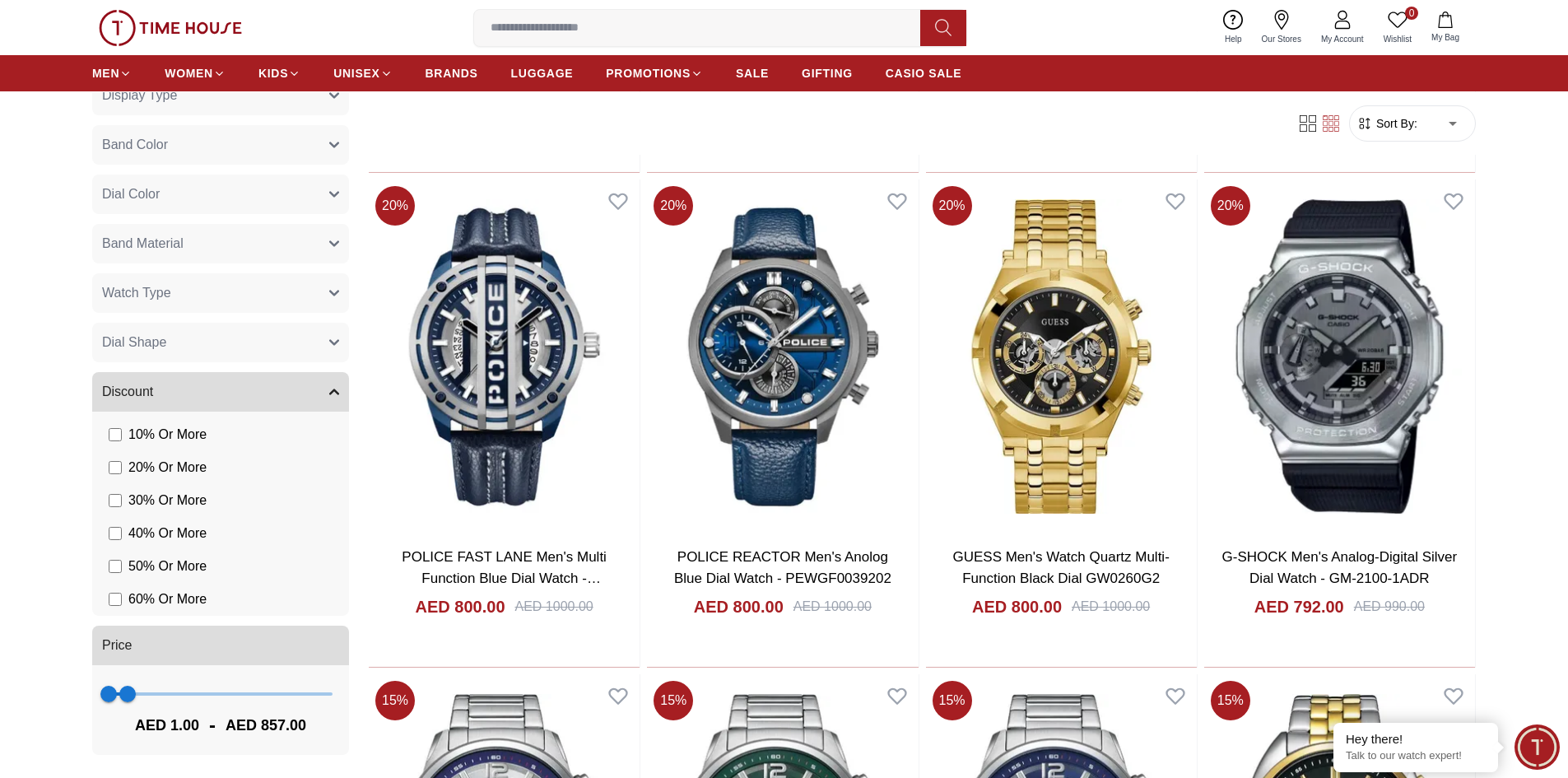
scroll to position [4111, 0]
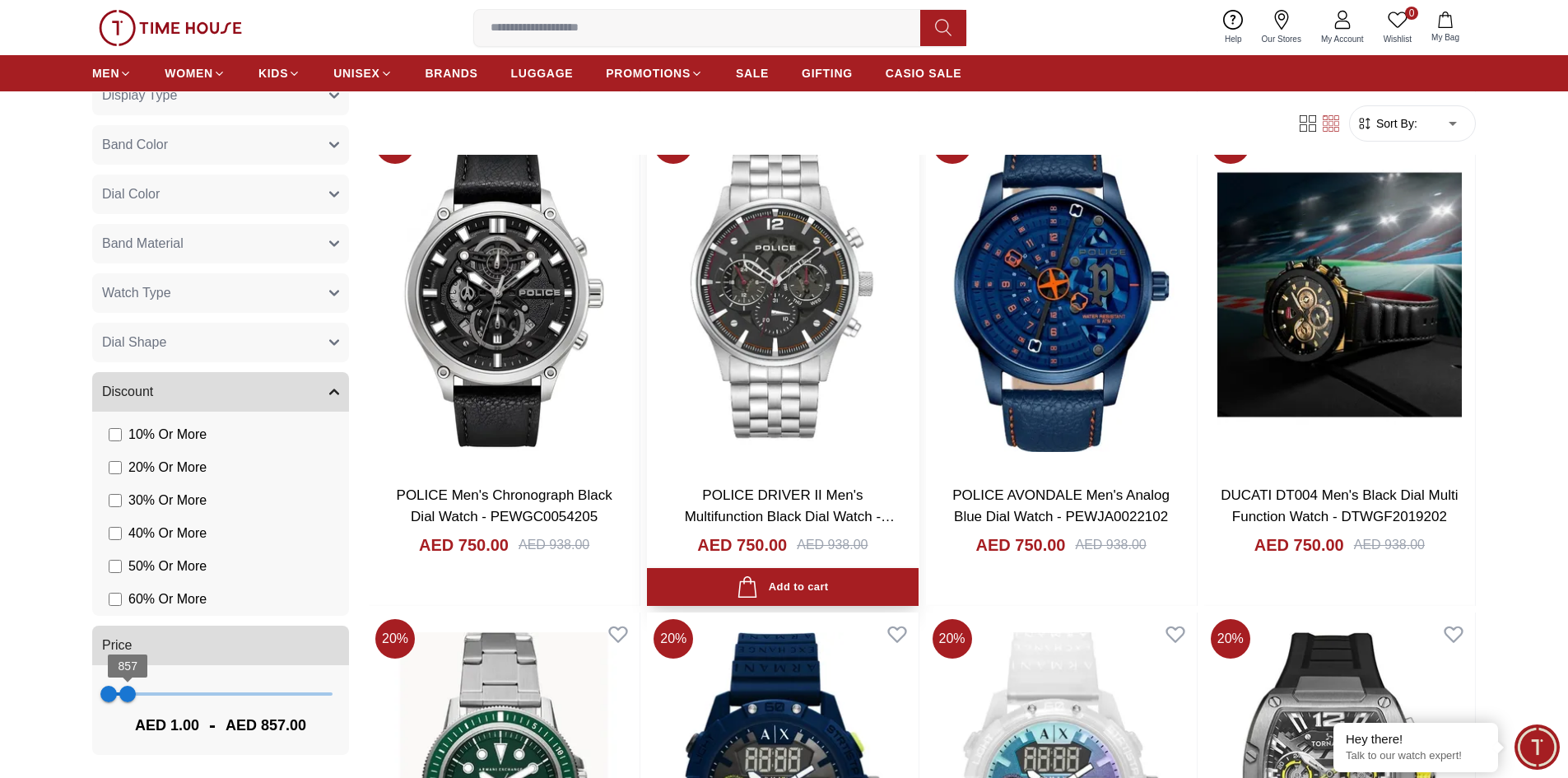
scroll to position [6505, 0]
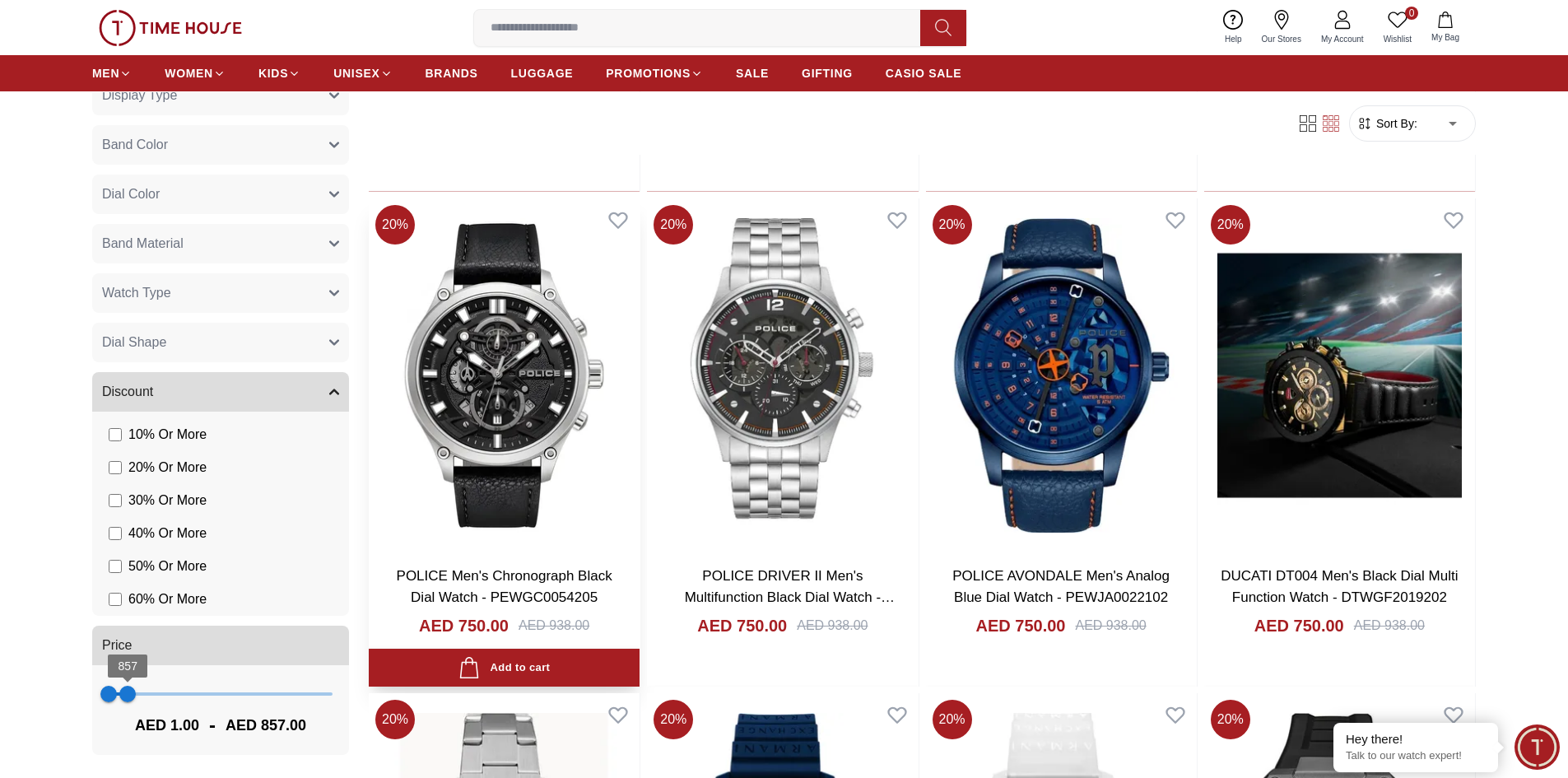
click at [551, 359] on img at bounding box center [504, 376] width 271 height 354
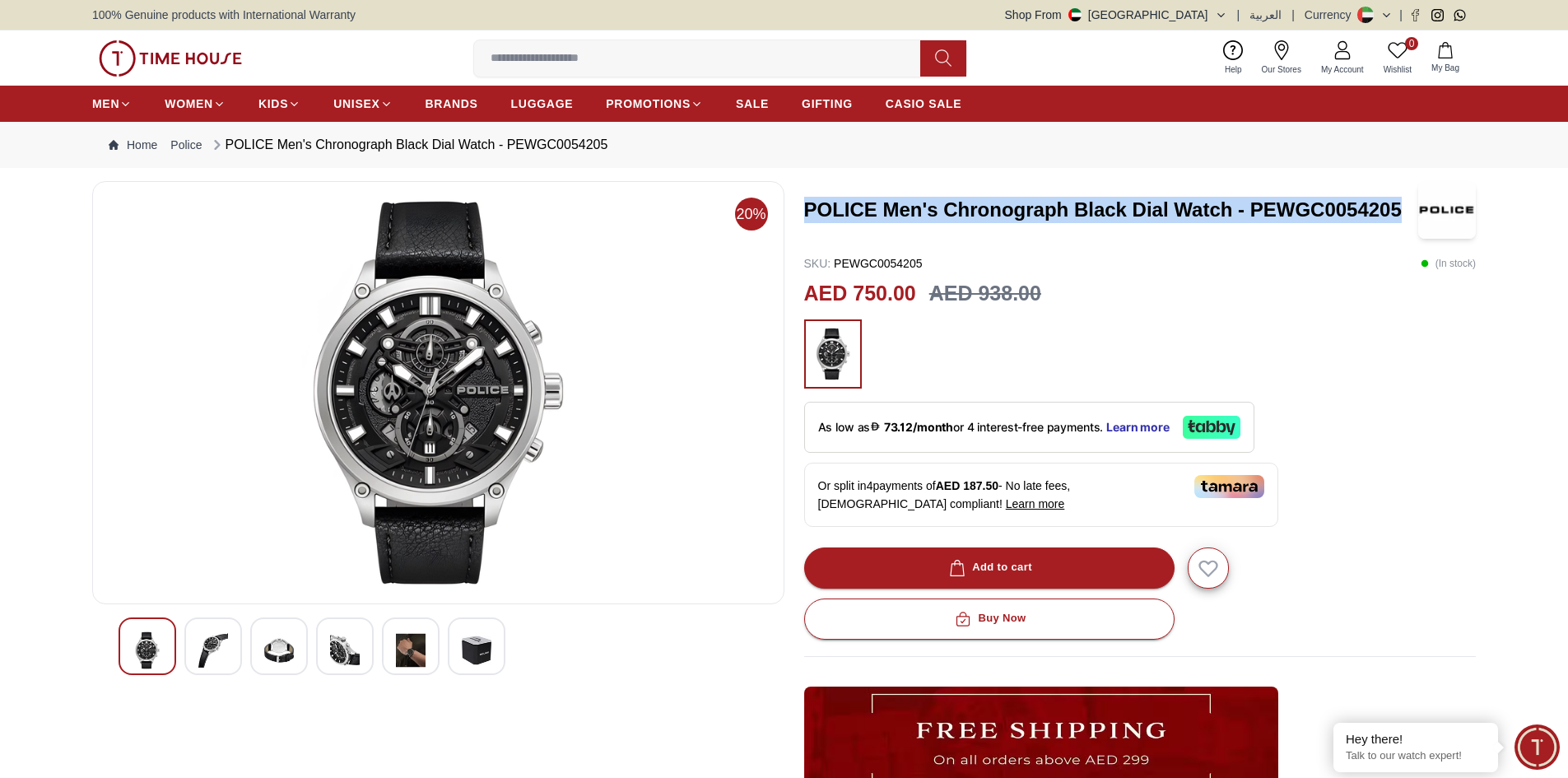
drag, startPoint x: 806, startPoint y: 205, endPoint x: 1431, endPoint y: 187, distance: 625.3
click at [1416, 200] on h3 "POLICE Men's Chronograph Black Dial Watch - PEWGC0054205" at bounding box center [1112, 210] width 615 height 26
copy h3 "POLICE Men's Chronograph Black Dial Watch - PEWGC0054205"
click at [1334, 213] on h3 "POLICE Men's Chronograph Black Dial Watch - PEWGC0054205" at bounding box center [1112, 210] width 615 height 26
click at [1334, 212] on h3 "POLICE Men's Chronograph Black Dial Watch - PEWGC0054205" at bounding box center [1112, 210] width 615 height 26
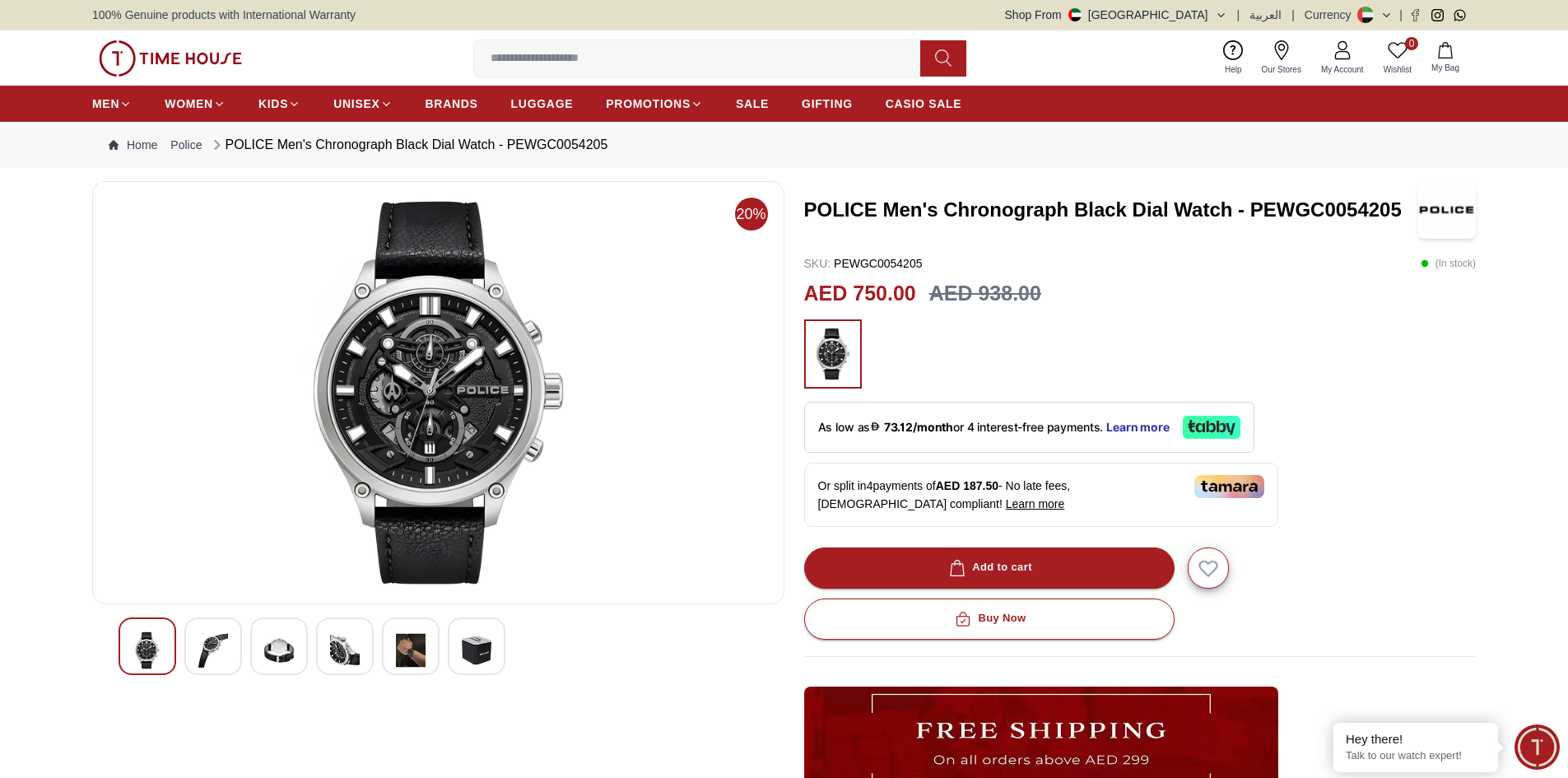
click at [939, 199] on h3 "POLICE Men's Chronograph Black Dial Watch - PEWGC0054205" at bounding box center [1112, 210] width 615 height 26
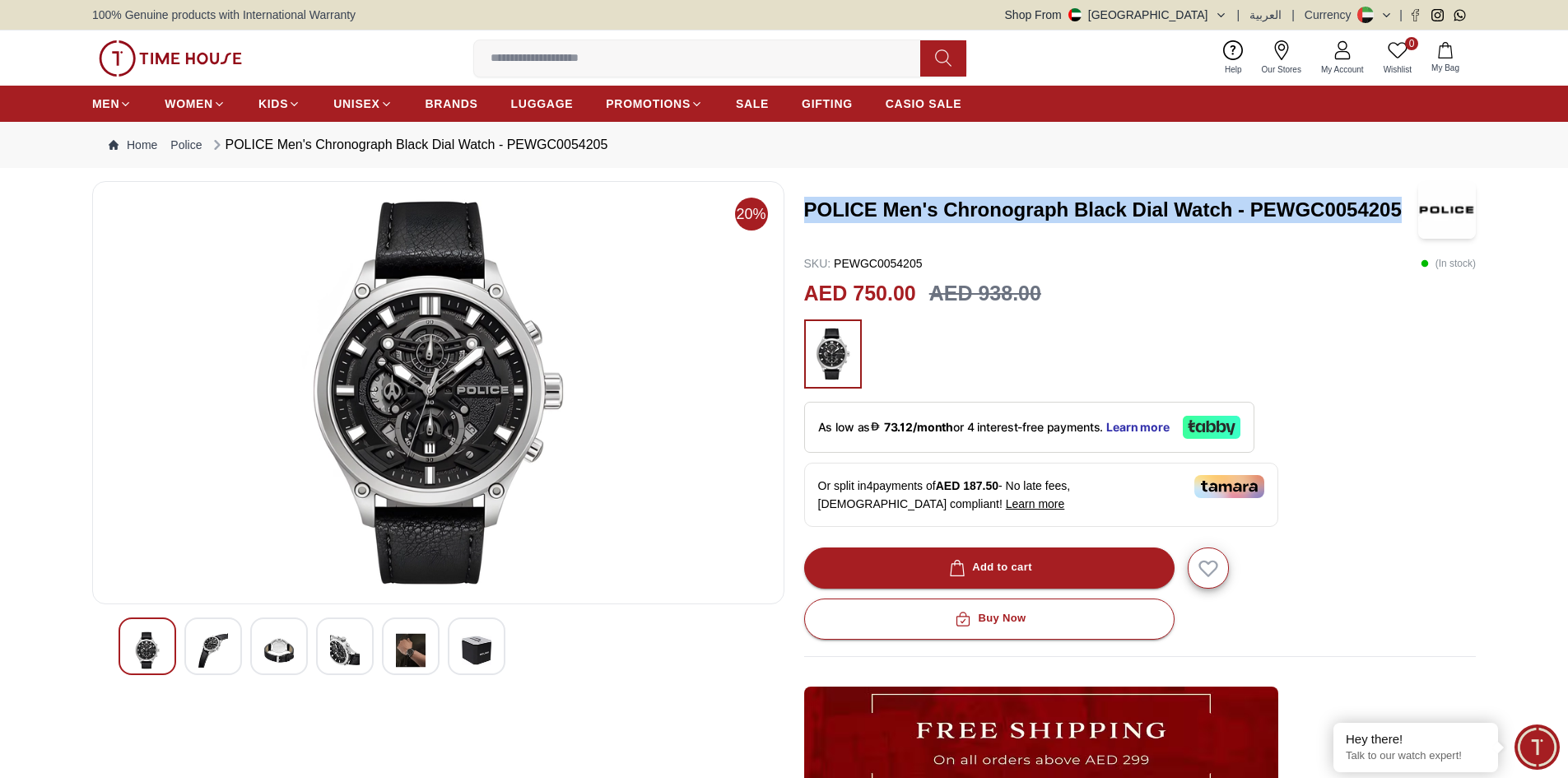
drag, startPoint x: 815, startPoint y: 207, endPoint x: 1404, endPoint y: 204, distance: 589.0
click at [1398, 206] on h3 "POLICE Men's Chronograph Black Dial Watch - PEWGC0054205" at bounding box center [1112, 210] width 615 height 26
copy h3 "POLICE Men's Chronograph Black Dial Watch - PEWGC0054205"
